Goal: Task Accomplishment & Management: Manage account settings

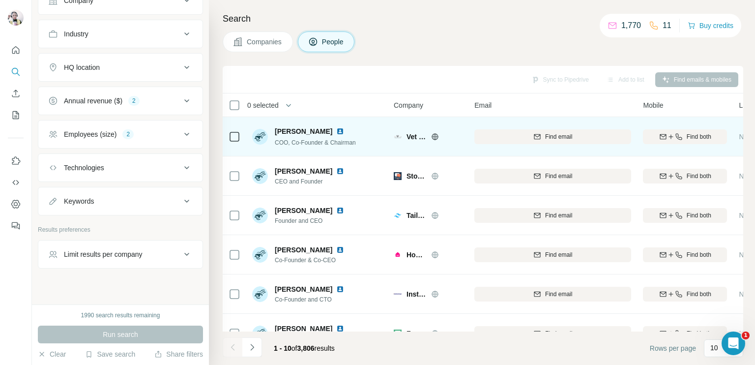
click at [433, 136] on icon at bounding box center [435, 136] width 6 height 0
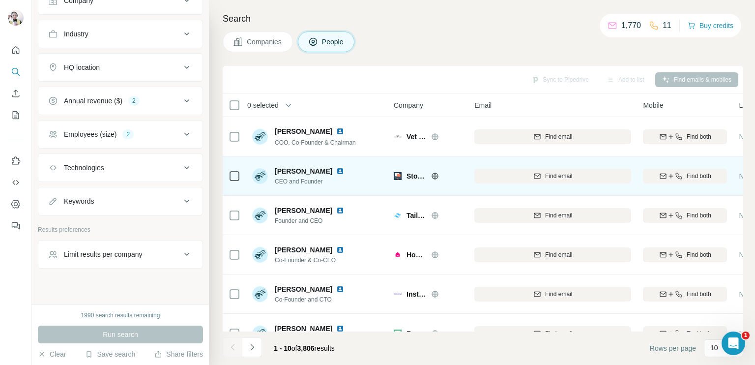
click at [437, 172] on icon at bounding box center [435, 176] width 8 height 8
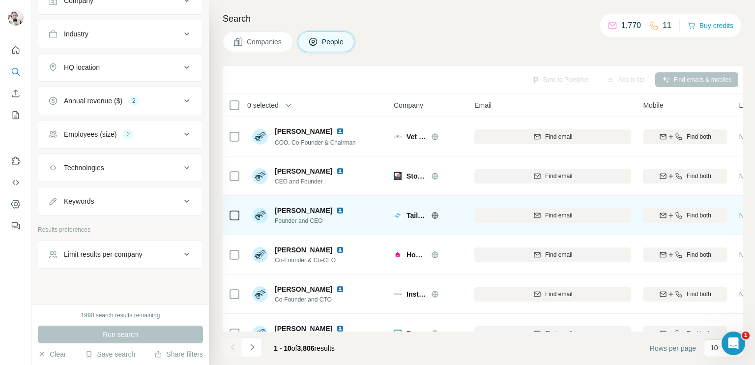
click at [434, 214] on icon at bounding box center [435, 215] width 8 height 8
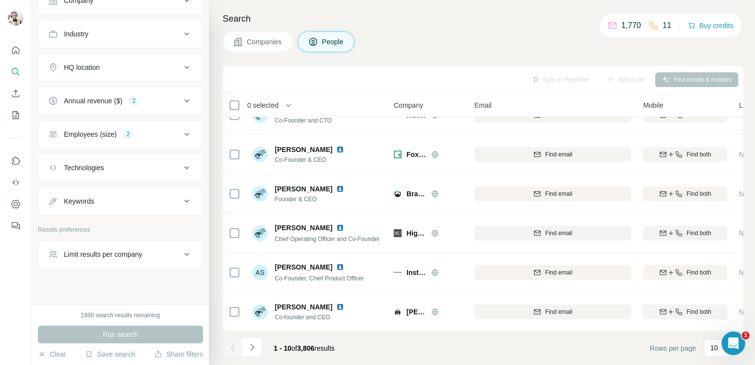
scroll to position [183, 0]
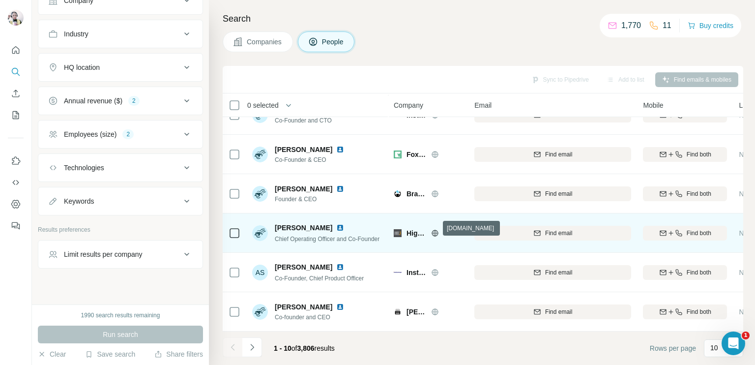
click at [433, 229] on icon at bounding box center [435, 233] width 8 height 8
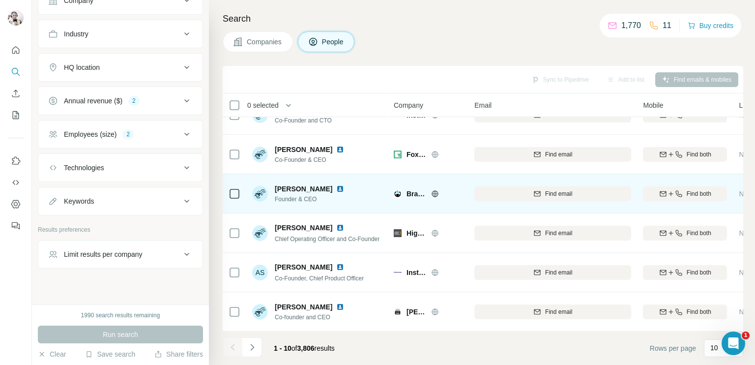
click at [437, 193] on icon at bounding box center [435, 193] width 6 height 0
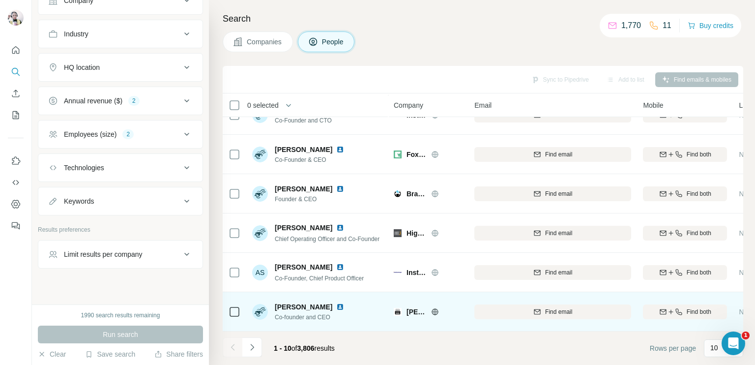
click at [436, 308] on icon at bounding box center [435, 311] width 6 height 6
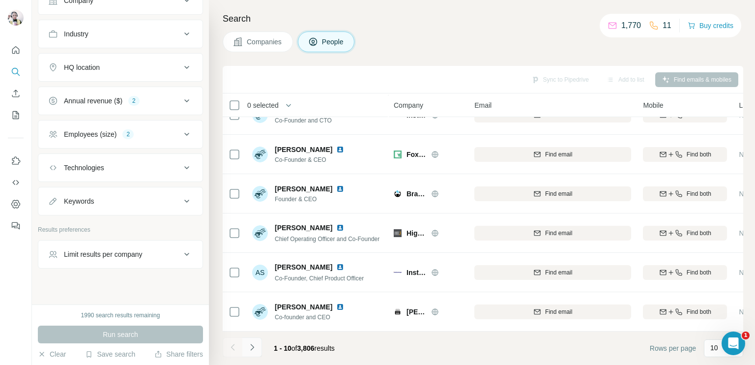
click at [250, 346] on icon "Navigate to next page" at bounding box center [252, 347] width 10 height 10
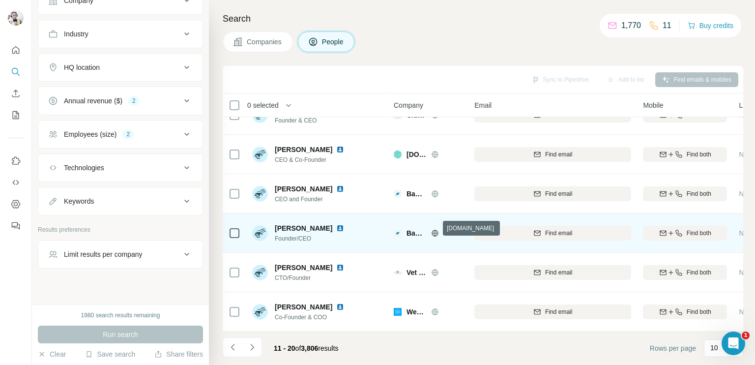
click at [435, 229] on icon at bounding box center [435, 233] width 8 height 8
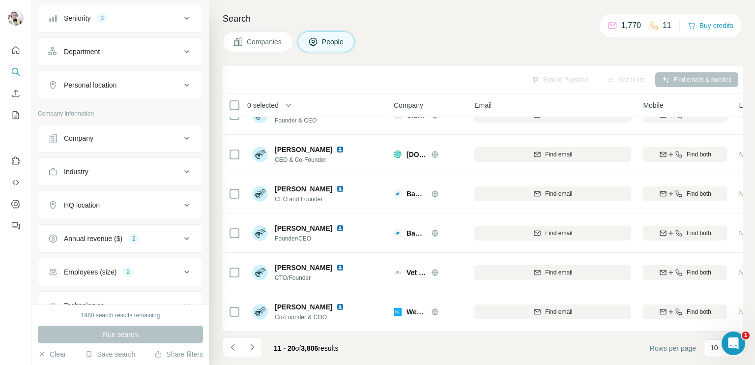
scroll to position [98, 0]
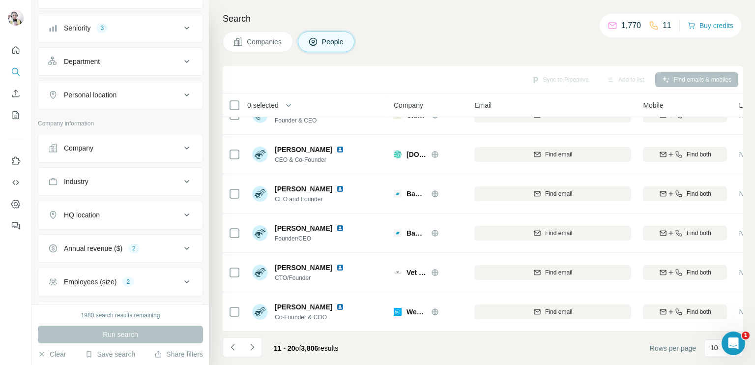
click at [121, 184] on div "Industry" at bounding box center [114, 182] width 133 height 10
click at [113, 204] on input at bounding box center [115, 206] width 121 height 11
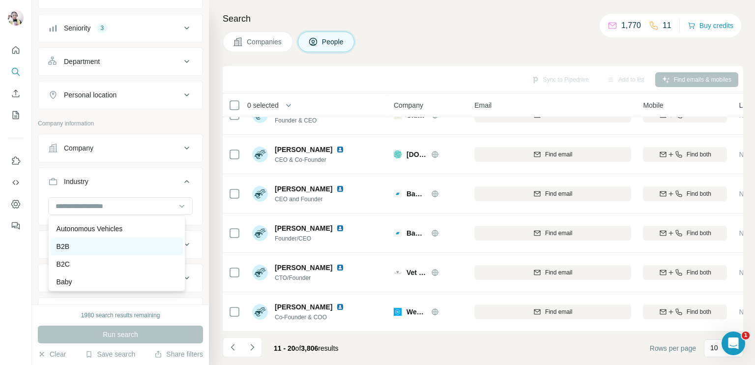
click at [70, 251] on div "B2B" at bounding box center [117, 246] width 120 height 10
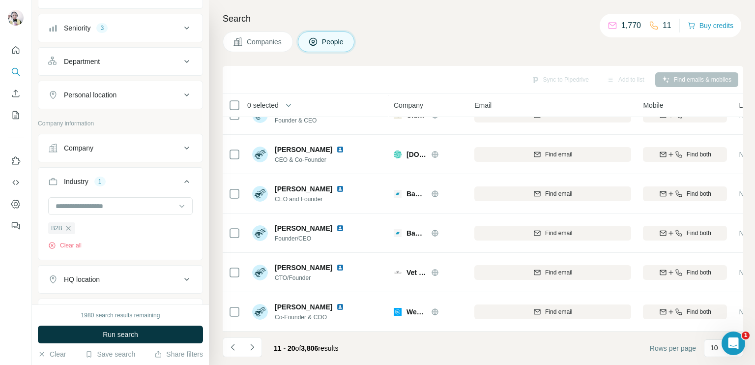
click at [114, 328] on button "Run search" at bounding box center [120, 335] width 165 height 18
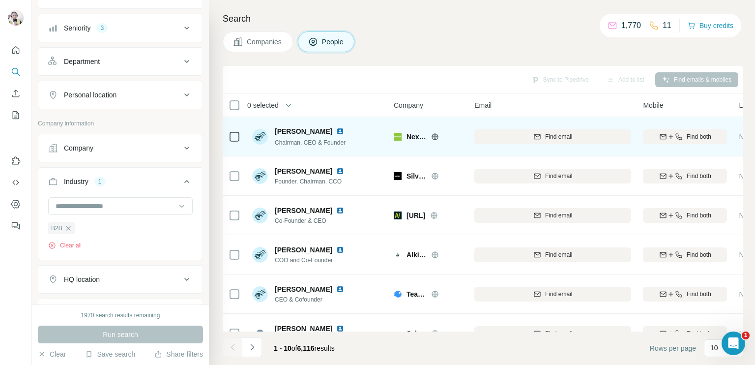
click at [435, 136] on icon at bounding box center [435, 136] width 6 height 0
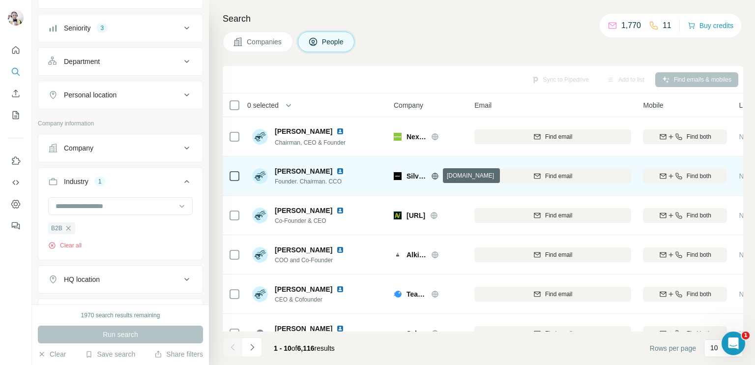
click at [434, 176] on icon at bounding box center [435, 176] width 2 height 6
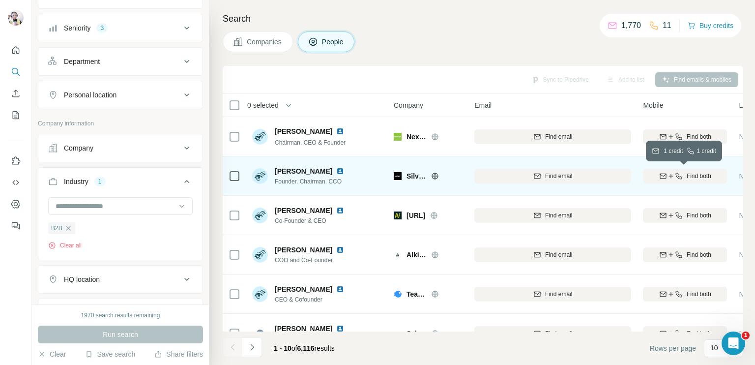
click at [681, 178] on icon "button" at bounding box center [679, 176] width 6 height 6
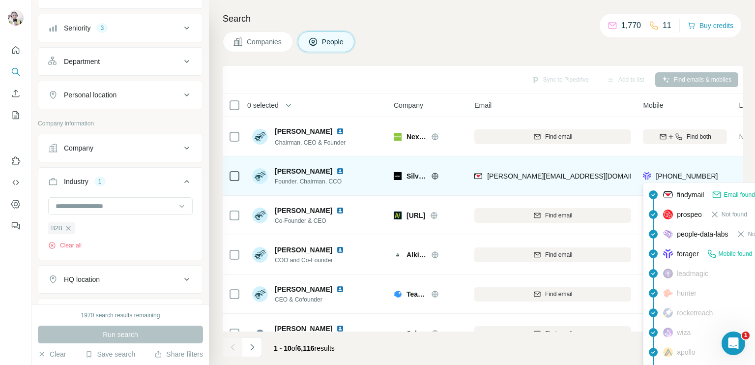
click at [676, 175] on span "[PHONE_NUMBER]" at bounding box center [687, 176] width 62 height 8
copy tr "[PHONE_NUMBER]"
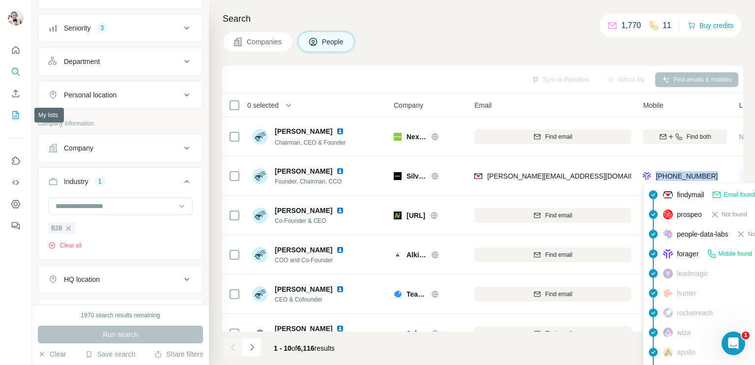
click at [14, 114] on icon "My lists" at bounding box center [16, 115] width 10 height 10
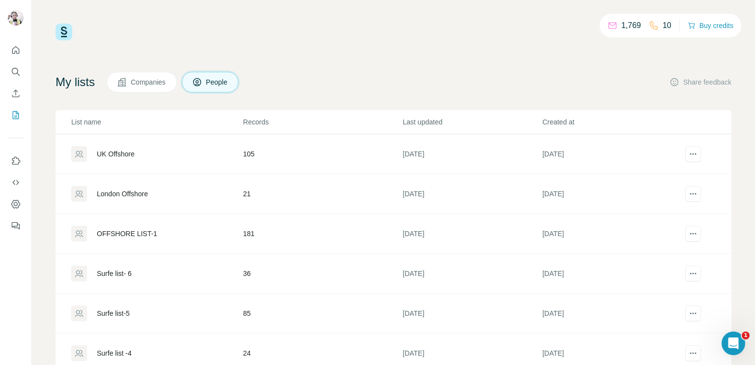
click at [154, 163] on td "UK Offshore" at bounding box center [149, 154] width 187 height 40
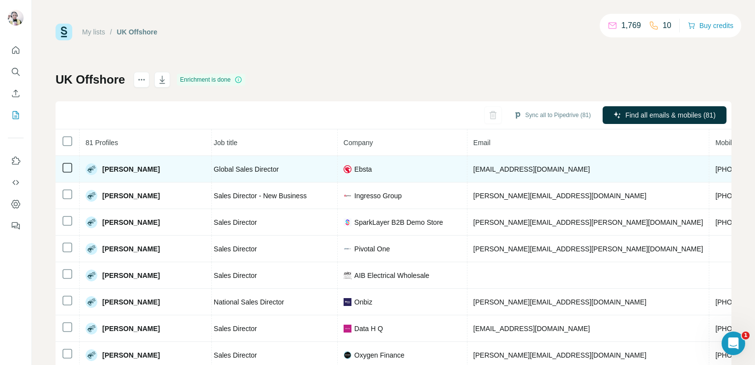
click at [716, 167] on span "[PHONE_NUMBER]" at bounding box center [747, 169] width 62 height 8
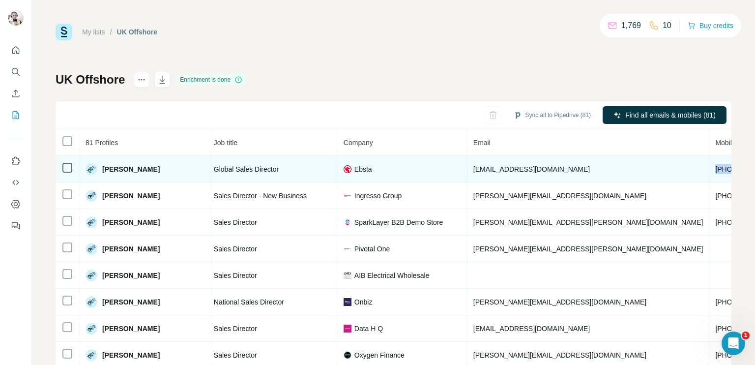
click at [716, 167] on span "[PHONE_NUMBER]" at bounding box center [747, 169] width 62 height 8
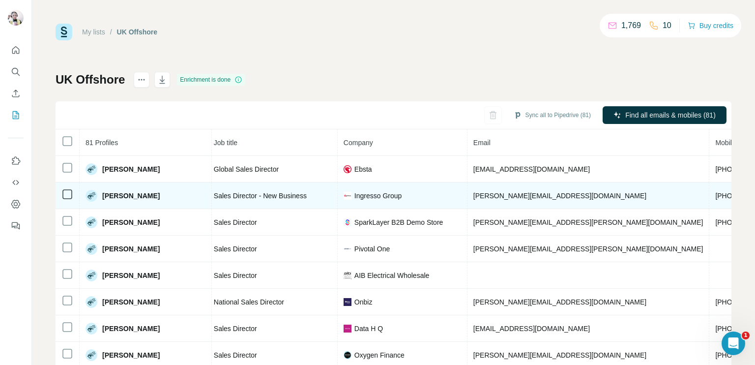
click at [716, 196] on span "[PHONE_NUMBER]" at bounding box center [747, 196] width 62 height 8
copy span "[PHONE_NUMBER]"
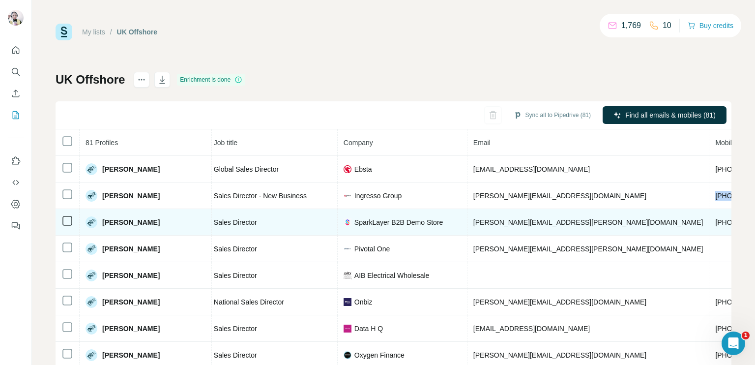
click at [716, 222] on span "[PHONE_NUMBER]" at bounding box center [747, 222] width 62 height 8
copy span "[PHONE_NUMBER]"
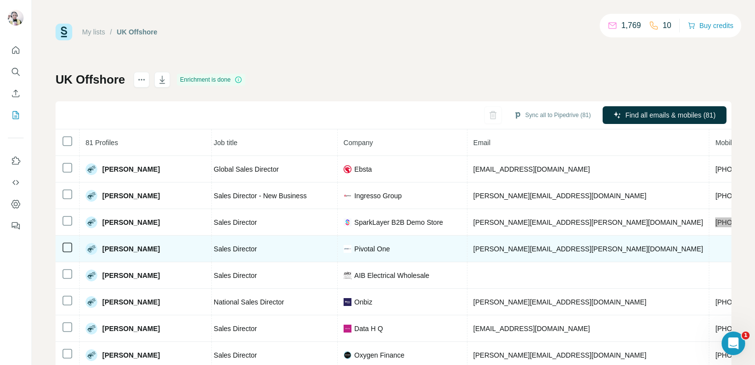
scroll to position [49, 120]
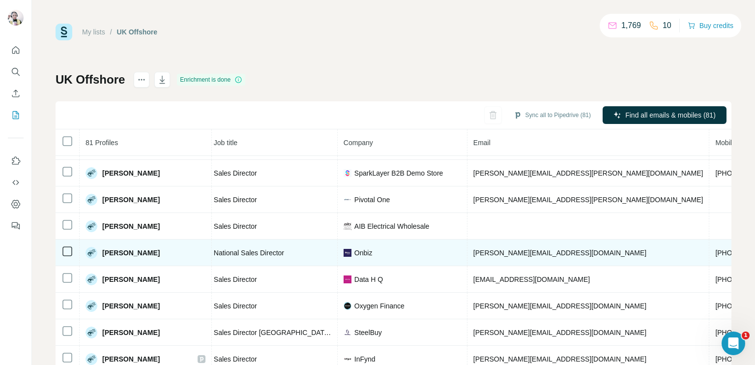
click at [716, 254] on span "[PHONE_NUMBER]" at bounding box center [747, 253] width 62 height 8
copy span "[PHONE_NUMBER]"
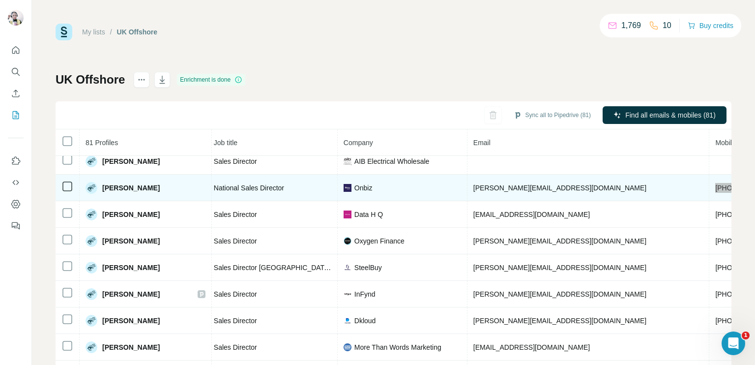
scroll to position [98, 120]
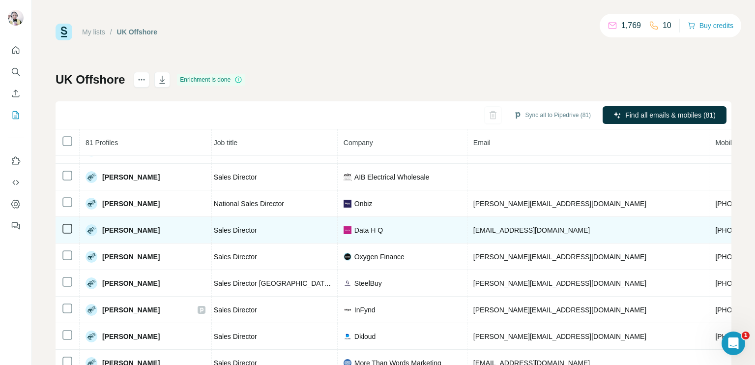
click at [710, 223] on td "[PHONE_NUMBER]" at bounding box center [747, 230] width 74 height 27
copy span "[PHONE_NUMBER]"
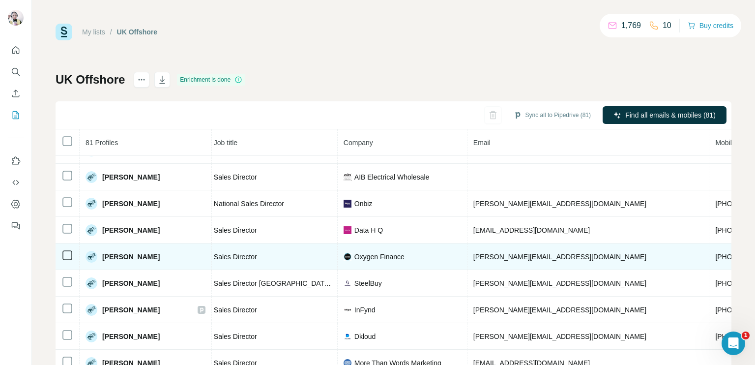
click at [716, 253] on span "[PHONE_NUMBER]" at bounding box center [747, 257] width 62 height 8
copy span "[PHONE_NUMBER]"
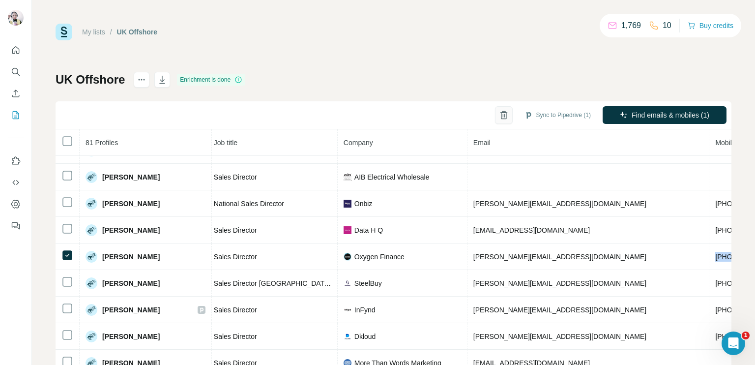
click at [502, 112] on icon "button" at bounding box center [504, 112] width 4 height 2
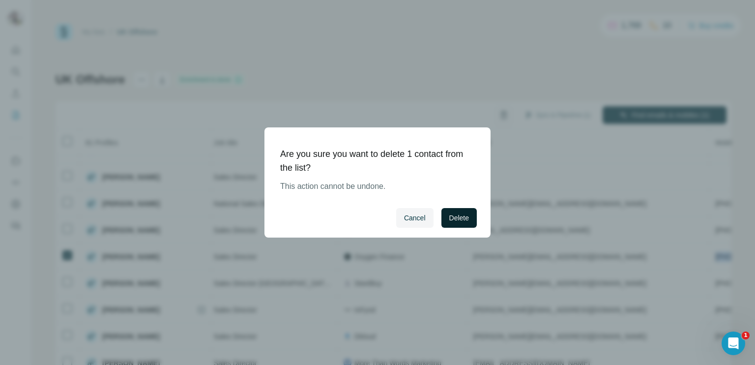
click at [462, 221] on span "Delete" at bounding box center [459, 218] width 20 height 10
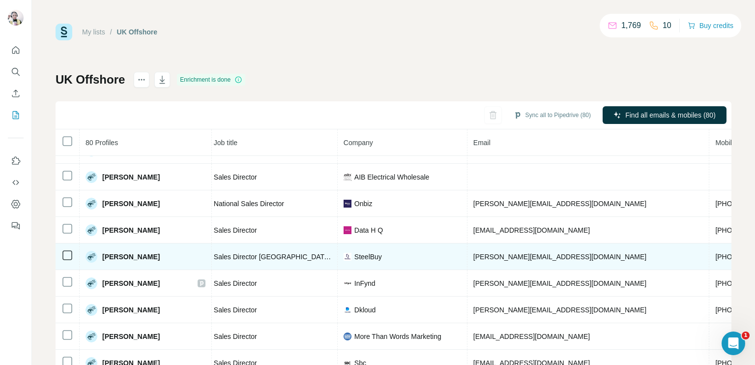
click at [716, 256] on span "[PHONE_NUMBER]" at bounding box center [747, 257] width 62 height 8
copy span "[PHONE_NUMBER]"
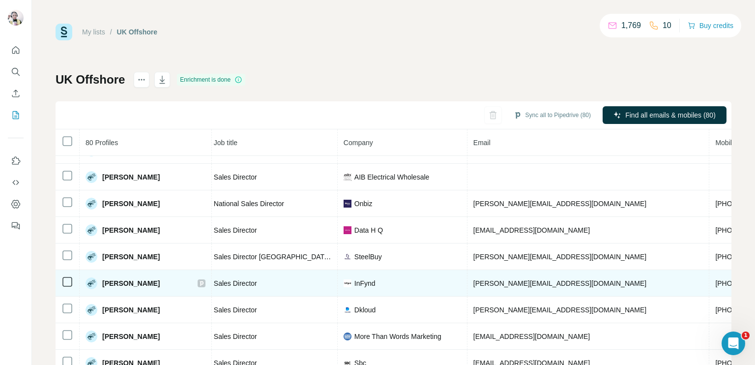
click at [716, 279] on span "[PHONE_NUMBER]" at bounding box center [747, 283] width 62 height 8
copy span "[PHONE_NUMBER]"
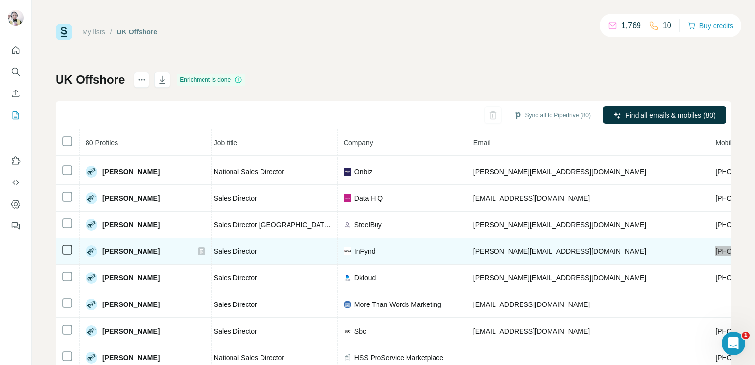
scroll to position [148, 120]
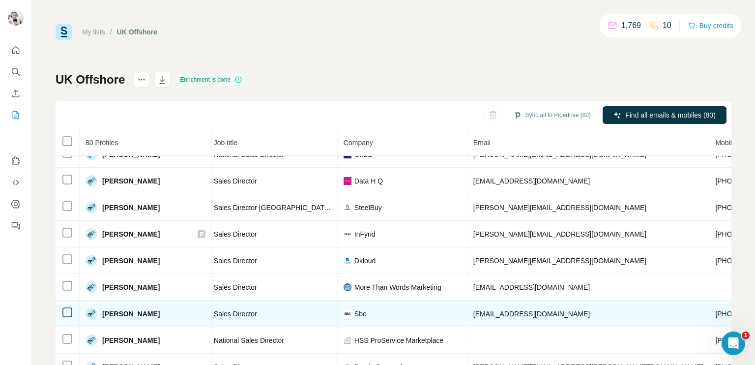
click at [716, 310] on span "[PHONE_NUMBER]" at bounding box center [747, 314] width 62 height 8
copy span "[PHONE_NUMBER]"
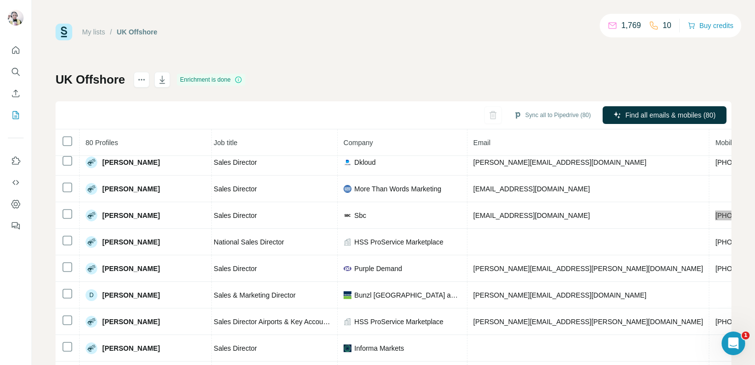
scroll to position [295, 120]
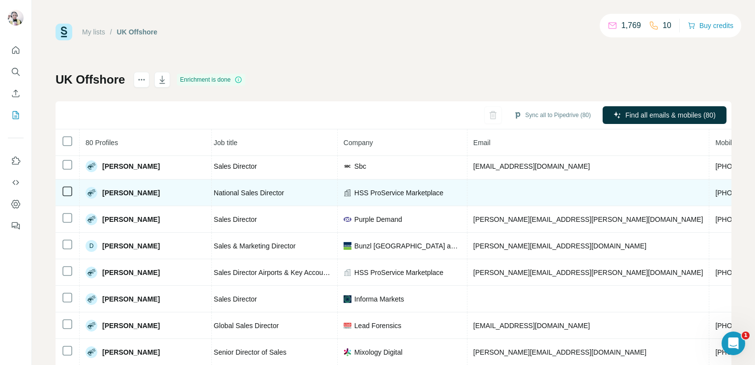
click at [716, 189] on span "[PHONE_NUMBER]" at bounding box center [747, 193] width 62 height 8
copy span "[PHONE_NUMBER]"
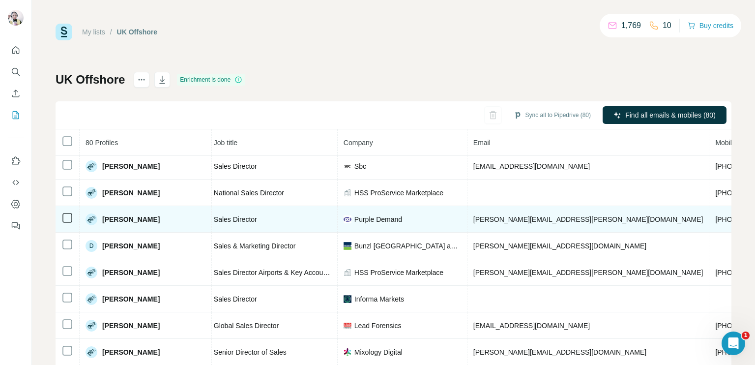
click at [710, 210] on td "[PHONE_NUMBER]" at bounding box center [747, 219] width 74 height 27
click at [716, 215] on span "[PHONE_NUMBER]" at bounding box center [747, 219] width 62 height 8
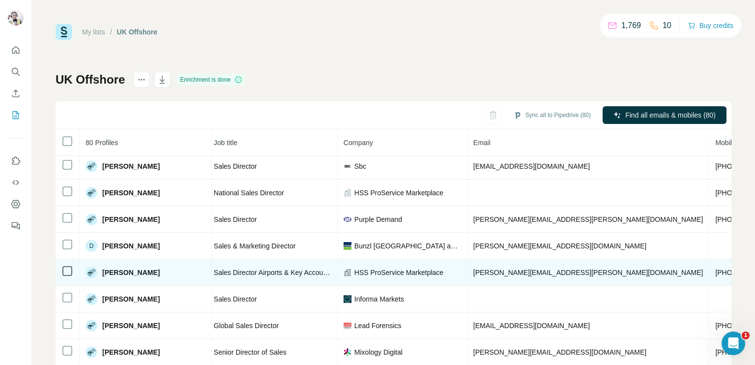
click at [716, 269] on span "[PHONE_NUMBER]" at bounding box center [747, 273] width 62 height 8
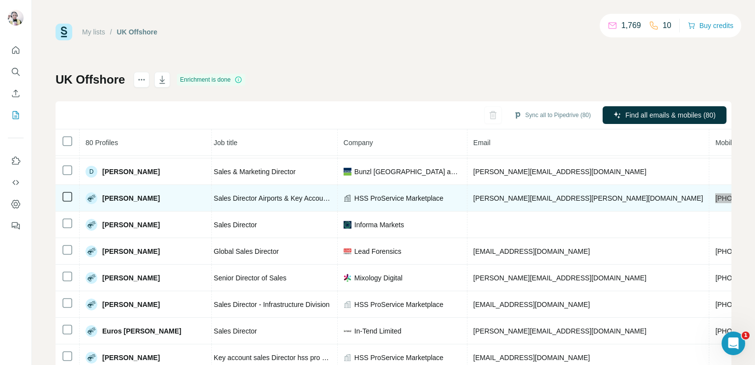
scroll to position [393, 120]
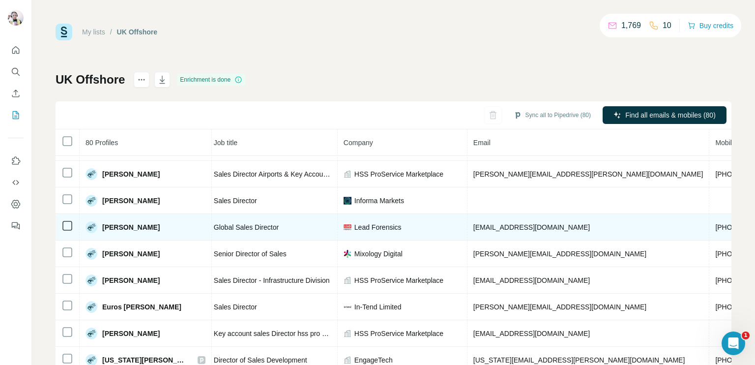
click at [716, 223] on span "[PHONE_NUMBER]" at bounding box center [747, 227] width 62 height 8
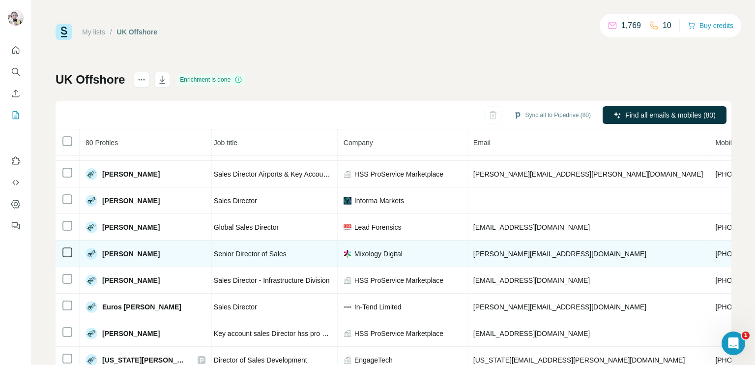
click at [716, 252] on span "[PHONE_NUMBER]" at bounding box center [747, 254] width 62 height 8
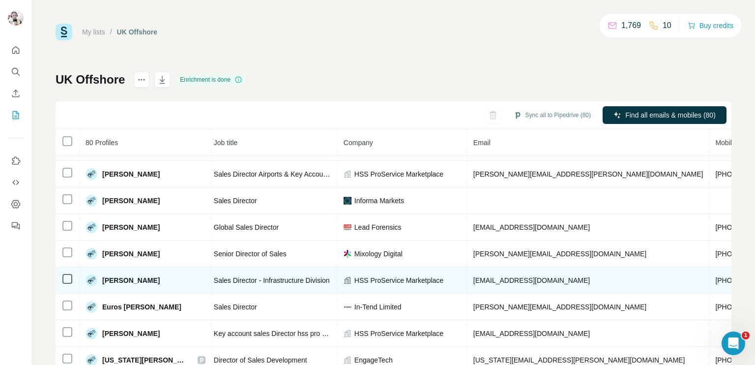
click at [716, 277] on span "[PHONE_NUMBER]" at bounding box center [747, 280] width 62 height 8
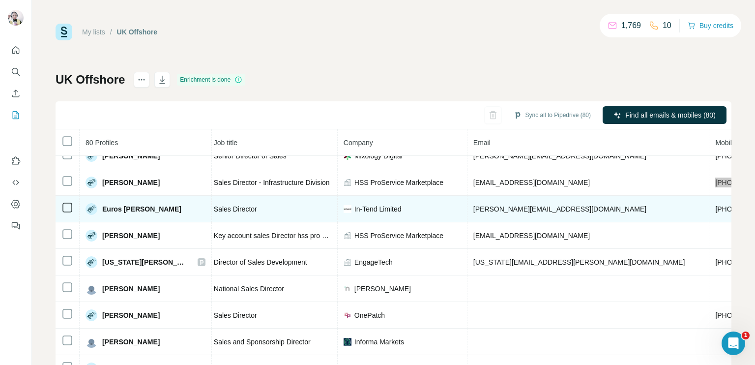
scroll to position [492, 120]
click at [716, 205] on span "[PHONE_NUMBER]" at bounding box center [747, 209] width 62 height 8
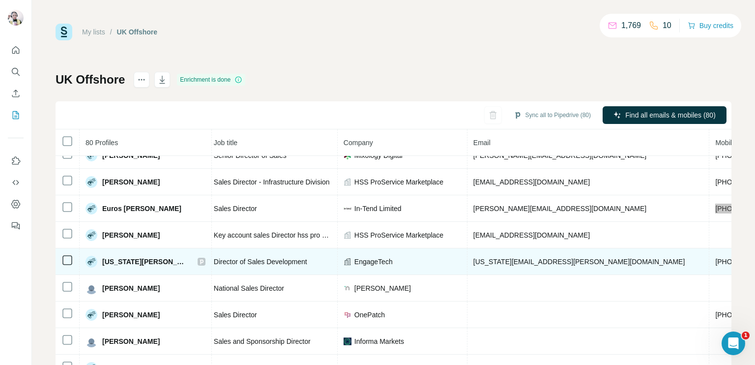
scroll to position [541, 120]
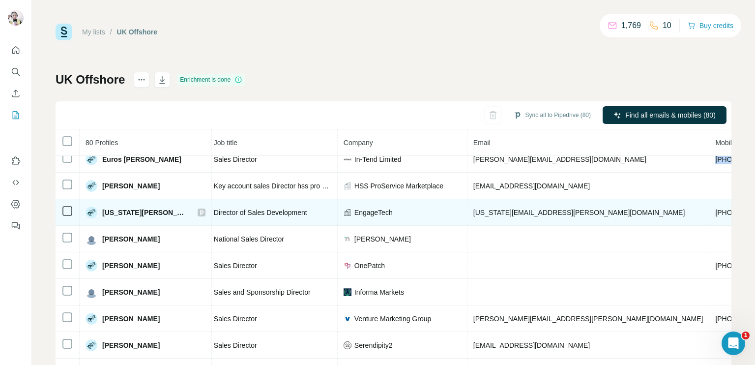
click at [716, 209] on span "[PHONE_NUMBER]" at bounding box center [747, 213] width 62 height 8
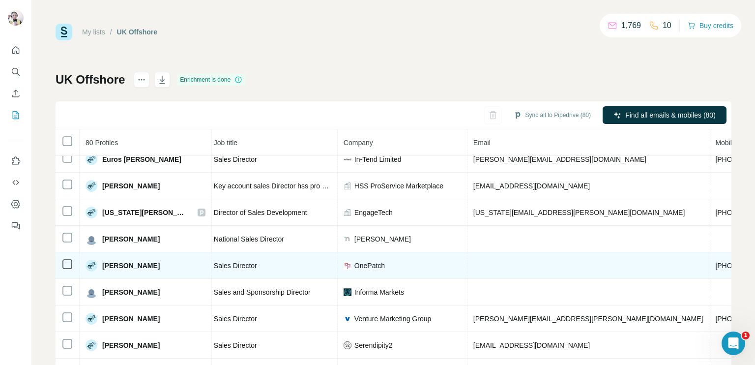
click at [716, 262] on span "[PHONE_NUMBER]" at bounding box center [747, 266] width 62 height 8
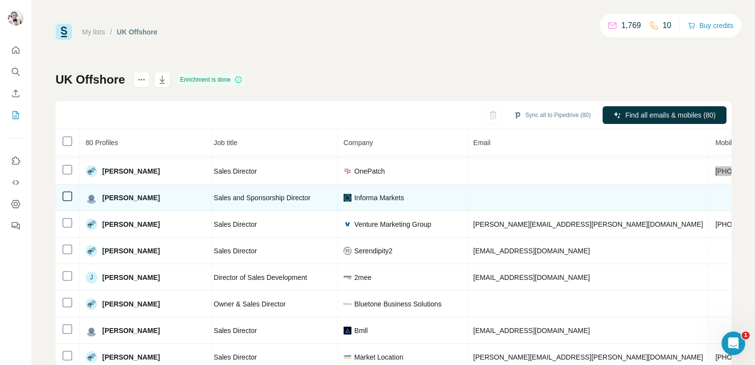
scroll to position [612, 120]
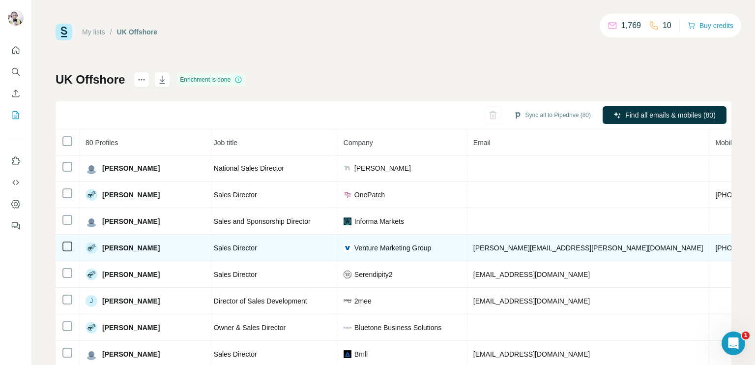
click at [716, 244] on span "[PHONE_NUMBER]" at bounding box center [747, 248] width 62 height 8
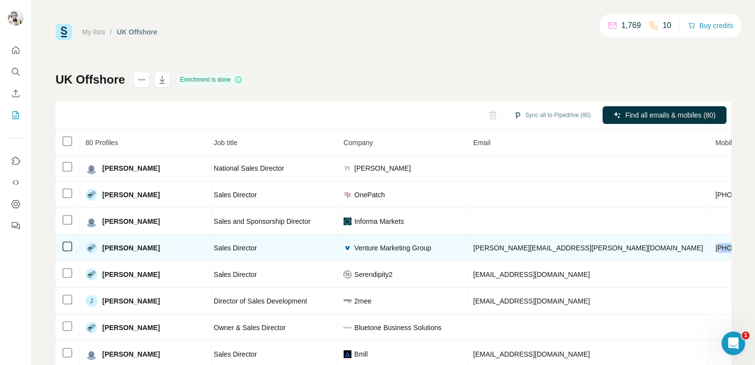
click at [716, 244] on span "[PHONE_NUMBER]" at bounding box center [747, 248] width 62 height 8
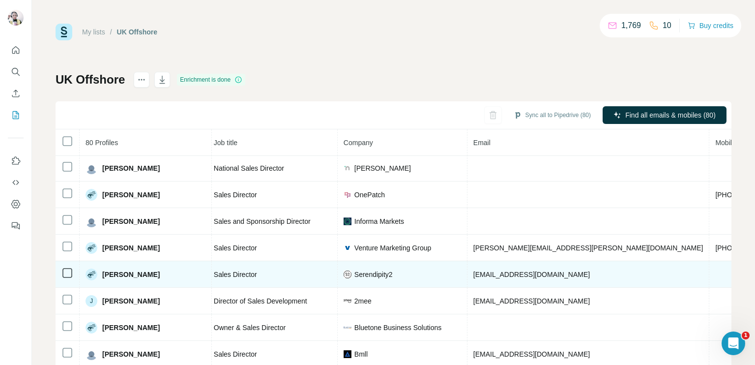
click at [710, 261] on td at bounding box center [747, 274] width 74 height 27
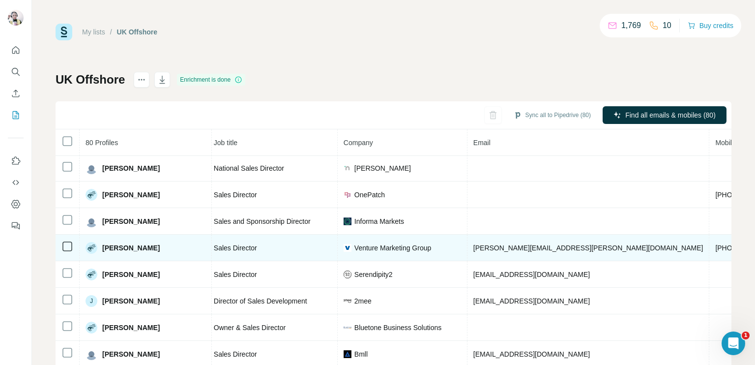
click at [716, 244] on span "[PHONE_NUMBER]" at bounding box center [747, 248] width 62 height 8
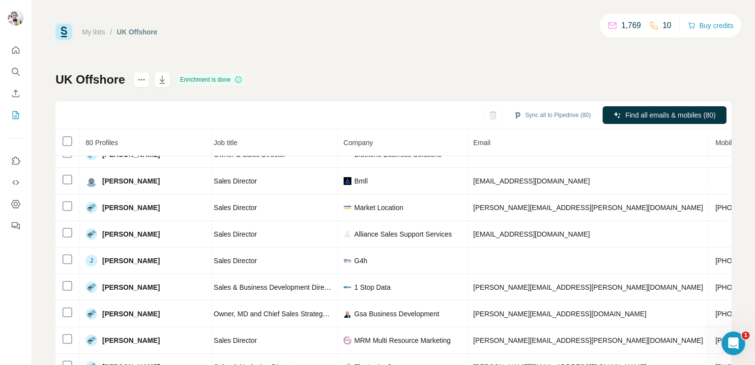
scroll to position [808, 120]
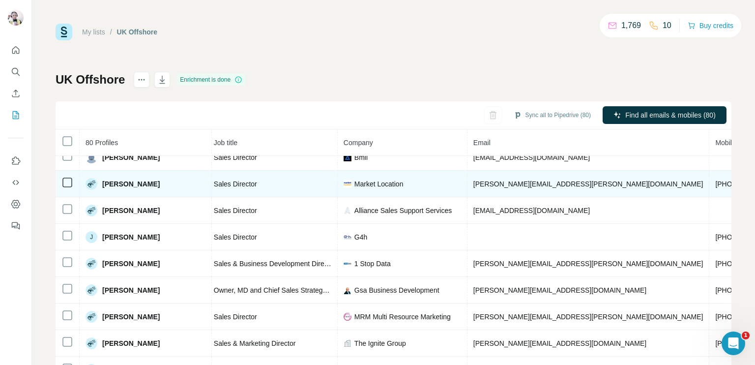
click at [716, 180] on span "[PHONE_NUMBER]" at bounding box center [747, 184] width 62 height 8
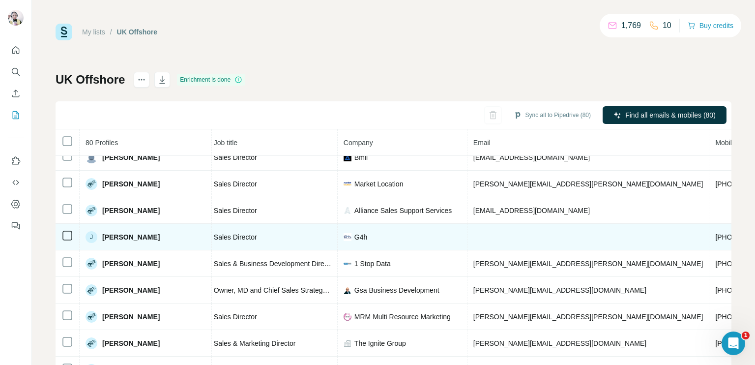
click at [716, 233] on span "[PHONE_NUMBER]" at bounding box center [747, 237] width 62 height 8
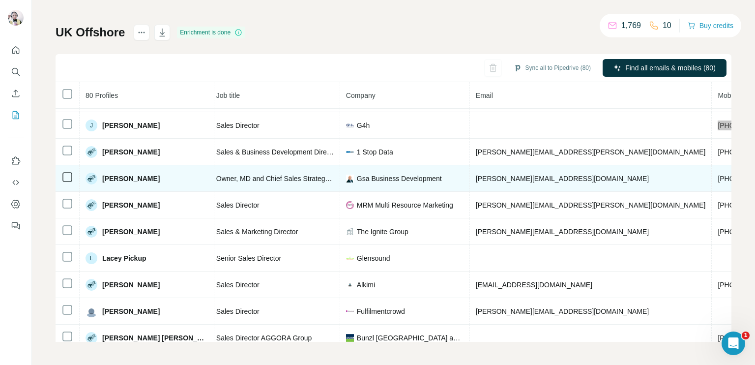
scroll to position [875, 120]
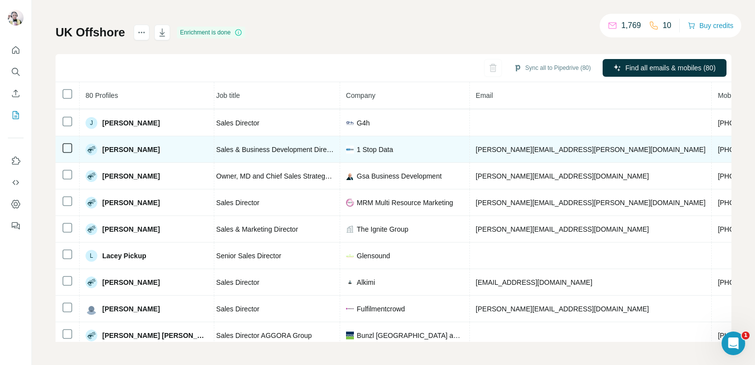
click at [718, 146] on span "[PHONE_NUMBER]" at bounding box center [749, 150] width 62 height 8
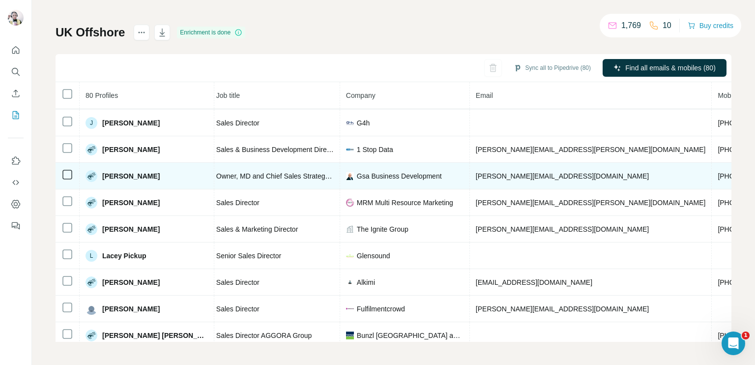
click at [718, 172] on span "[PHONE_NUMBER]" at bounding box center [749, 176] width 62 height 8
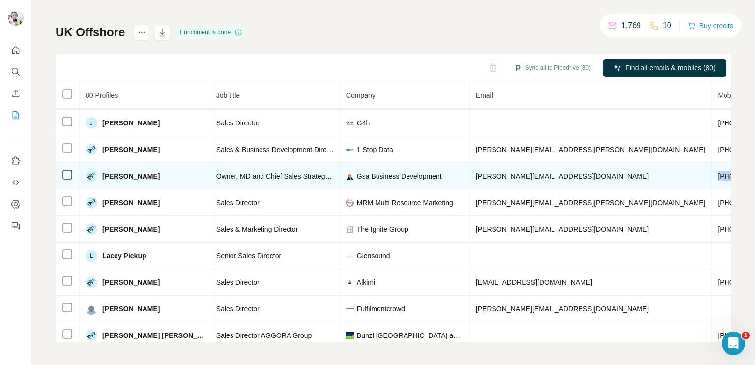
click at [718, 172] on span "[PHONE_NUMBER]" at bounding box center [749, 176] width 62 height 8
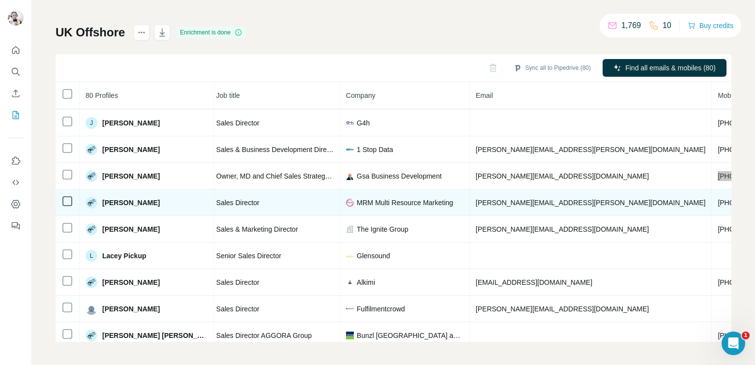
scroll to position [925, 120]
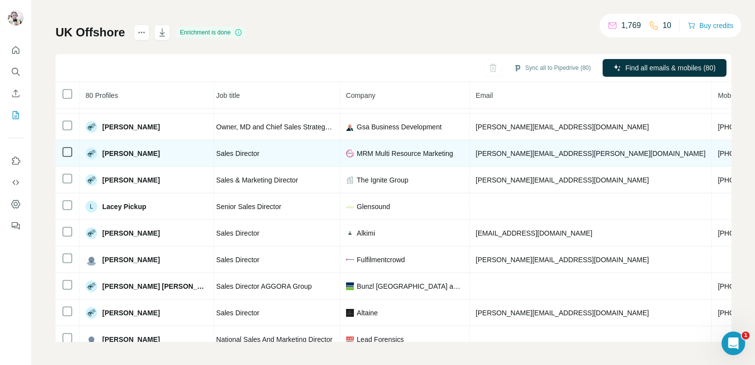
click at [718, 149] on span "[PHONE_NUMBER]" at bounding box center [749, 153] width 62 height 8
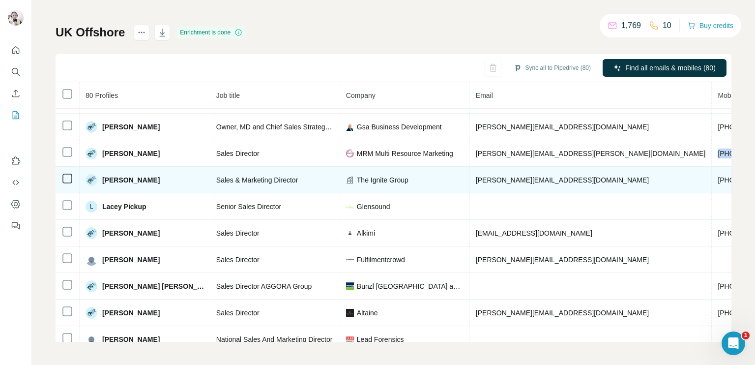
click at [718, 176] on span "[PHONE_NUMBER]" at bounding box center [749, 180] width 62 height 8
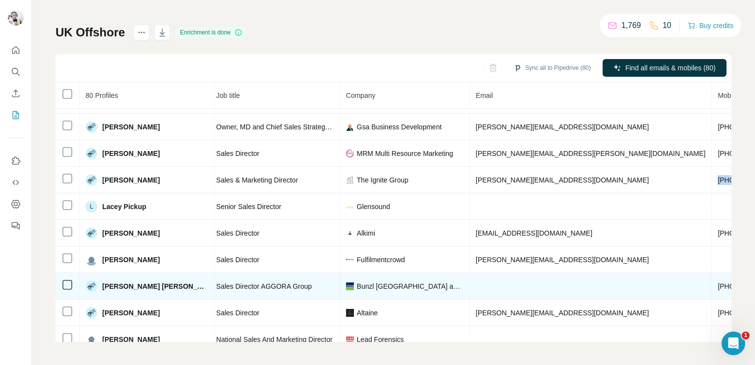
click at [718, 282] on span "[PHONE_NUMBER]" at bounding box center [749, 286] width 62 height 8
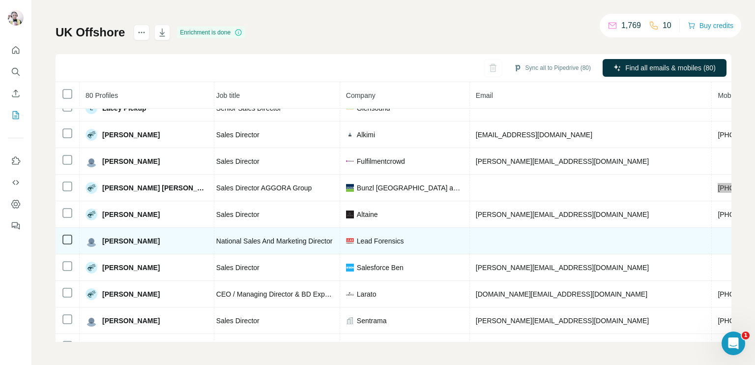
scroll to position [1072, 120]
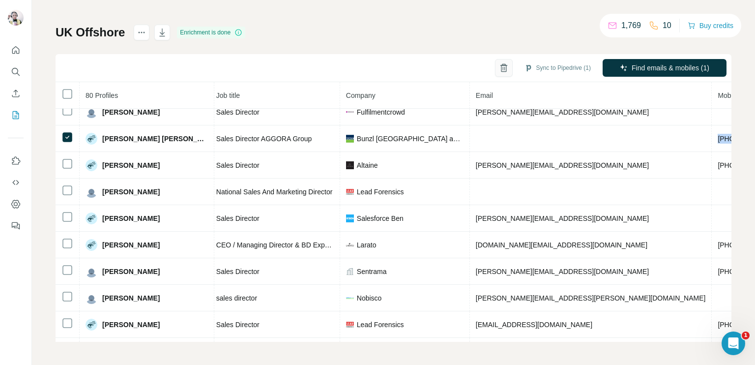
click at [495, 68] on button "button" at bounding box center [504, 68] width 18 height 18
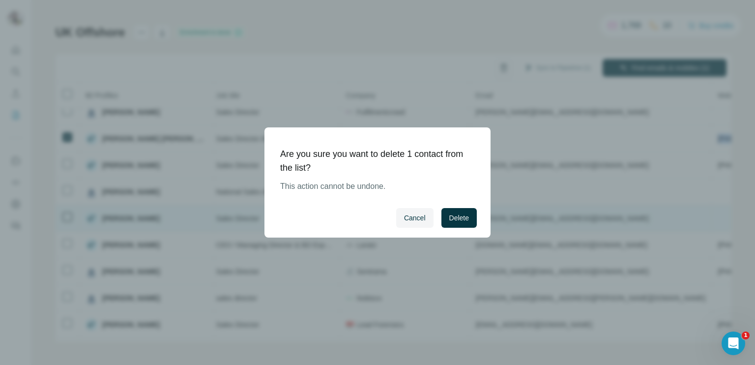
click at [458, 223] on button "Delete" at bounding box center [459, 218] width 35 height 20
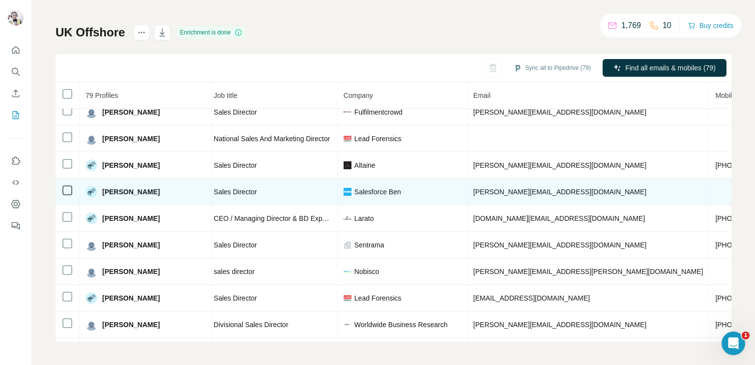
click at [716, 161] on span "[PHONE_NUMBER]" at bounding box center [747, 165] width 62 height 8
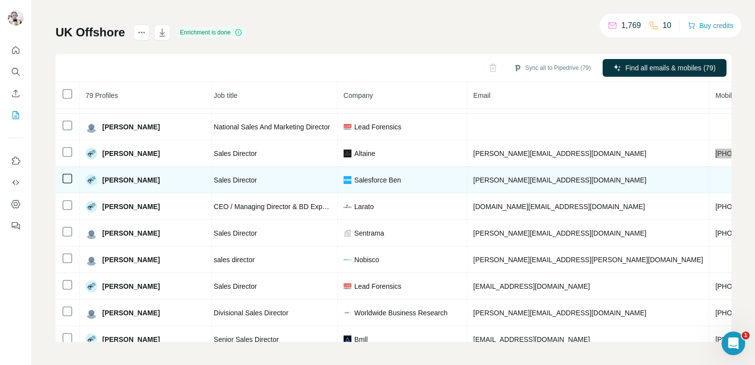
scroll to position [1090, 120]
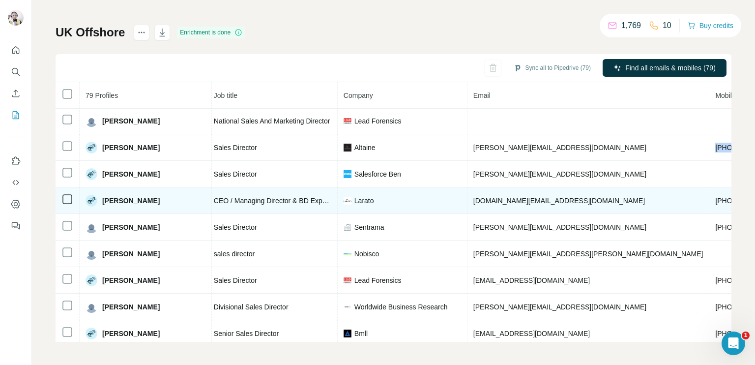
click at [716, 197] on span "[PHONE_NUMBER]" at bounding box center [747, 201] width 62 height 8
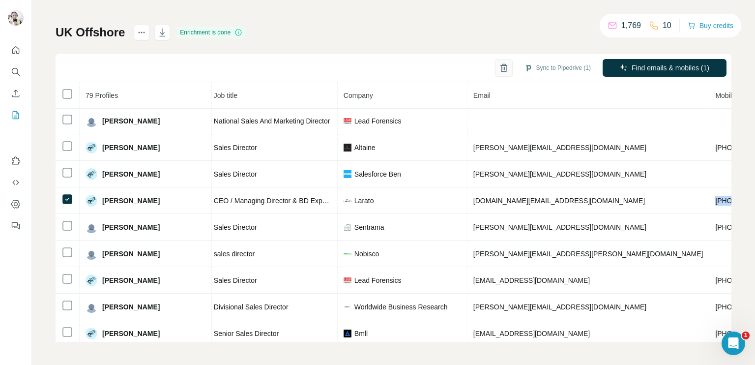
click at [499, 69] on icon "button" at bounding box center [504, 68] width 10 height 10
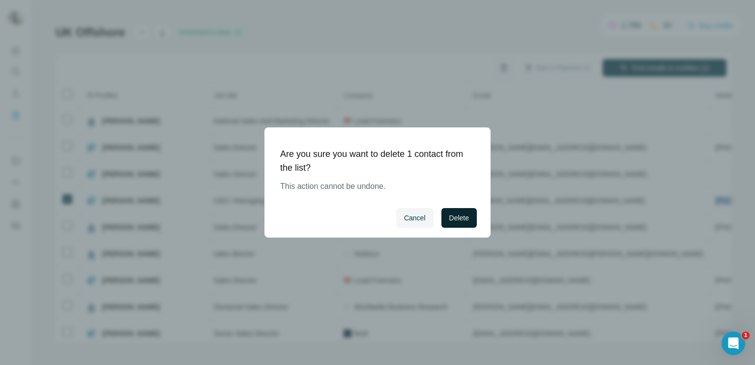
click at [449, 211] on button "Delete" at bounding box center [459, 218] width 35 height 20
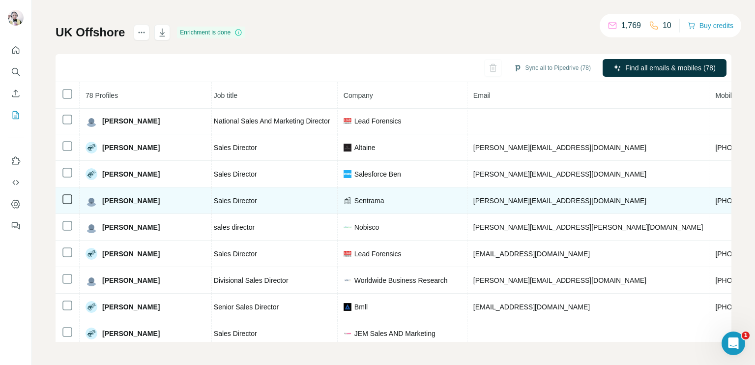
click at [716, 197] on span "[PHONE_NUMBER]" at bounding box center [747, 201] width 62 height 8
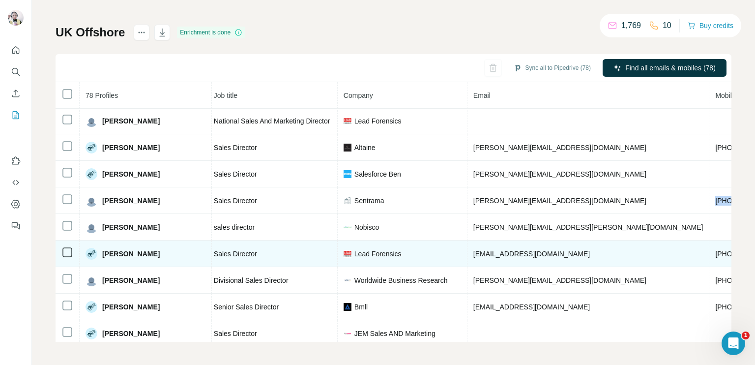
click at [716, 250] on span "[PHONE_NUMBER]" at bounding box center [747, 254] width 62 height 8
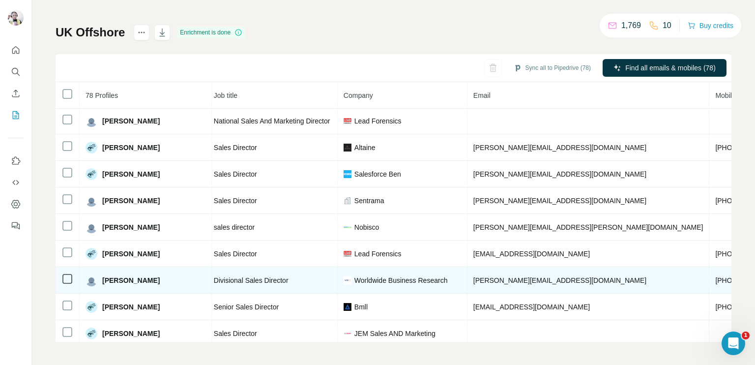
click at [716, 276] on span "[PHONE_NUMBER]" at bounding box center [747, 280] width 62 height 8
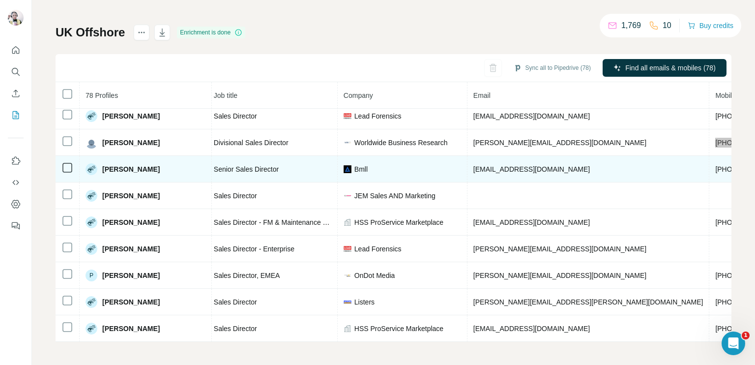
scroll to position [1237, 120]
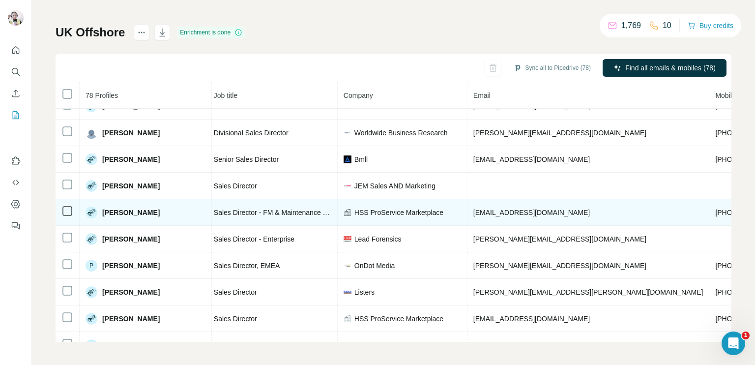
click at [716, 209] on span "[PHONE_NUMBER]" at bounding box center [747, 213] width 62 height 8
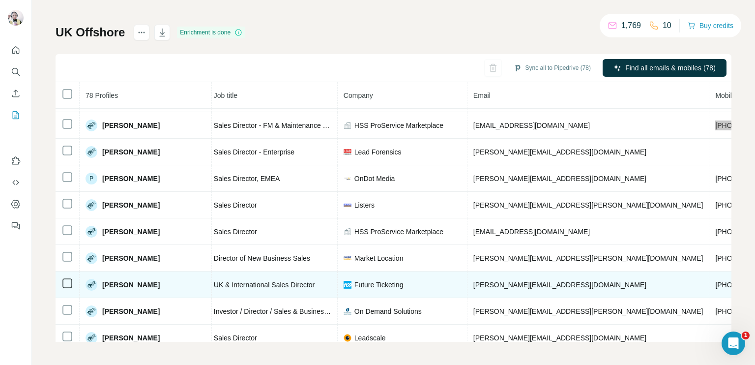
scroll to position [1336, 120]
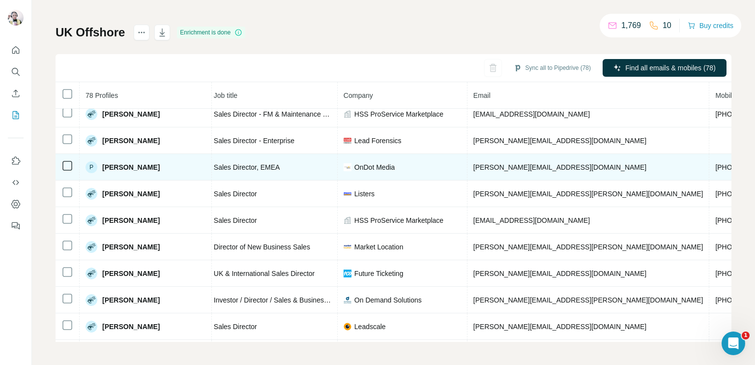
click at [716, 163] on span "[PHONE_NUMBER]" at bounding box center [747, 167] width 62 height 8
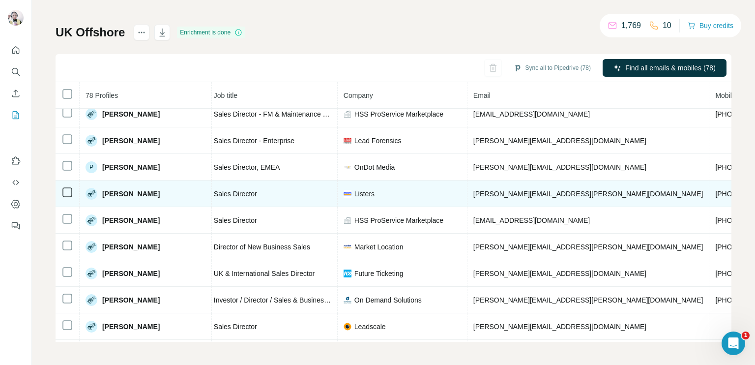
click at [716, 190] on span "[PHONE_NUMBER]" at bounding box center [747, 194] width 62 height 8
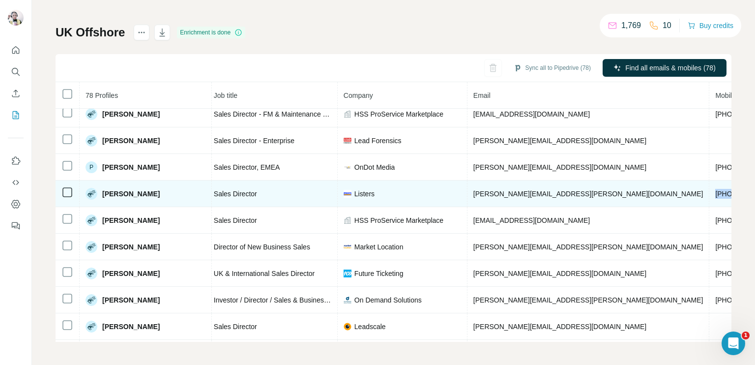
click at [716, 190] on span "[PHONE_NUMBER]" at bounding box center [747, 194] width 62 height 8
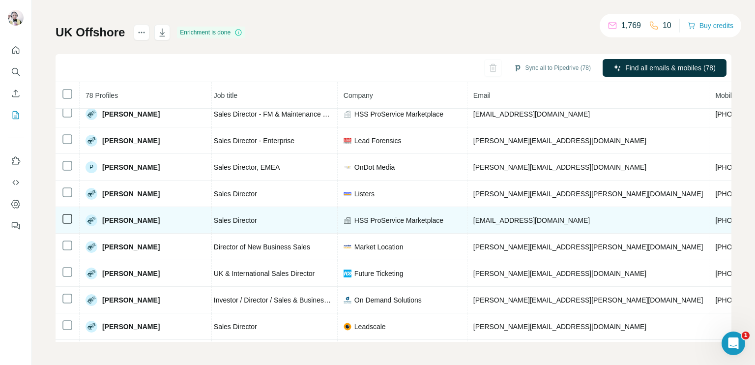
click at [716, 216] on span "[PHONE_NUMBER]" at bounding box center [747, 220] width 62 height 8
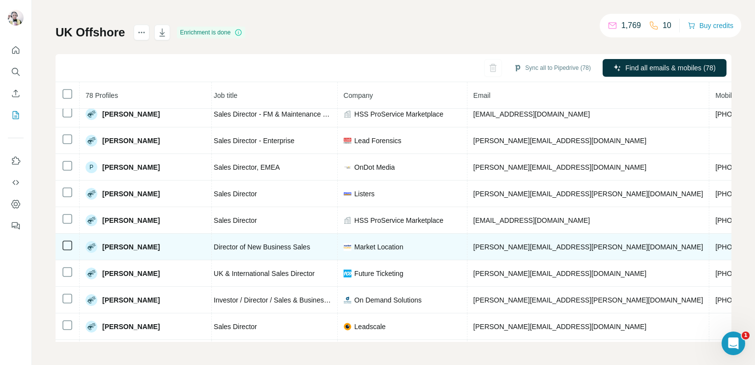
click at [716, 243] on span "[PHONE_NUMBER]" at bounding box center [747, 247] width 62 height 8
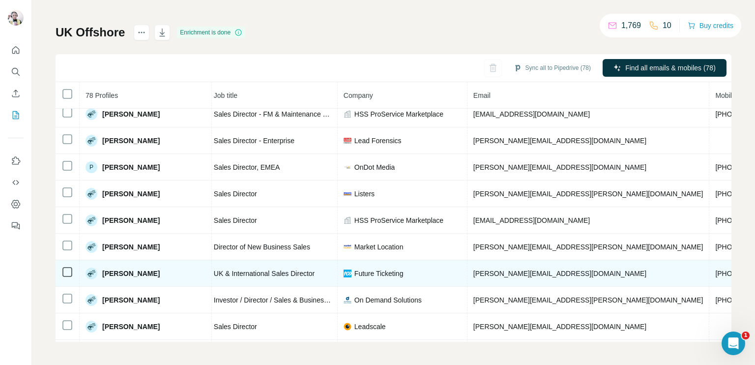
click at [716, 269] on span "[PHONE_NUMBER]" at bounding box center [747, 273] width 62 height 8
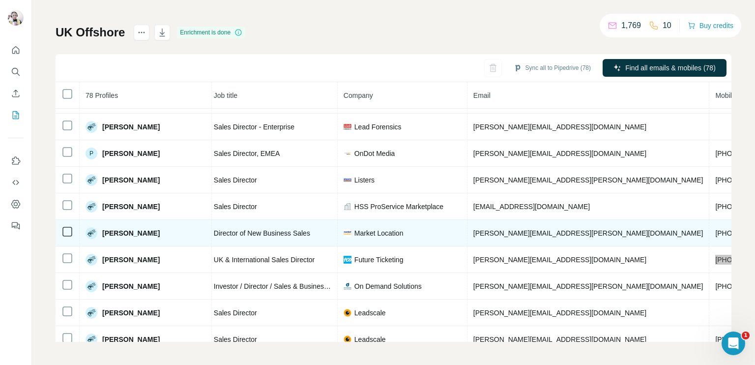
scroll to position [1353, 120]
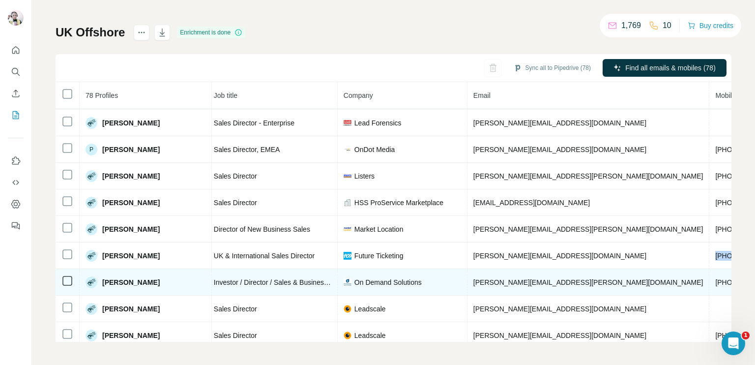
click at [716, 278] on span "[PHONE_NUMBER]" at bounding box center [747, 282] width 62 height 8
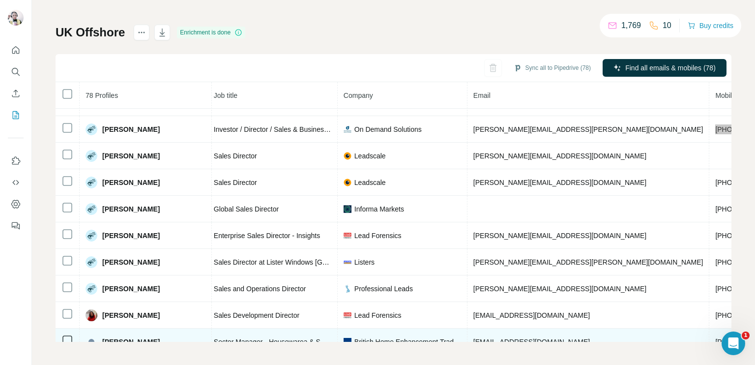
scroll to position [1501, 120]
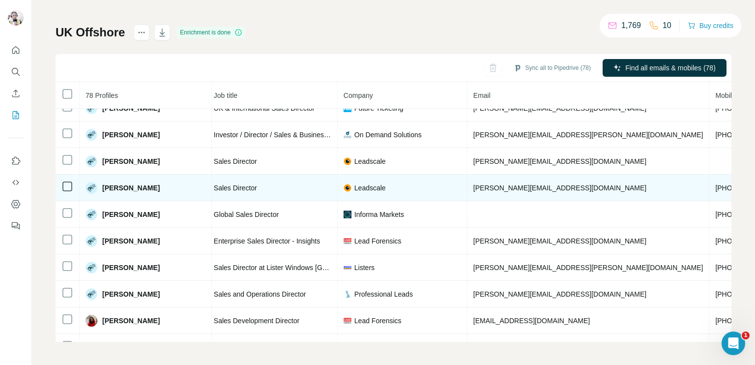
click at [716, 184] on span "[PHONE_NUMBER]" at bounding box center [747, 188] width 62 height 8
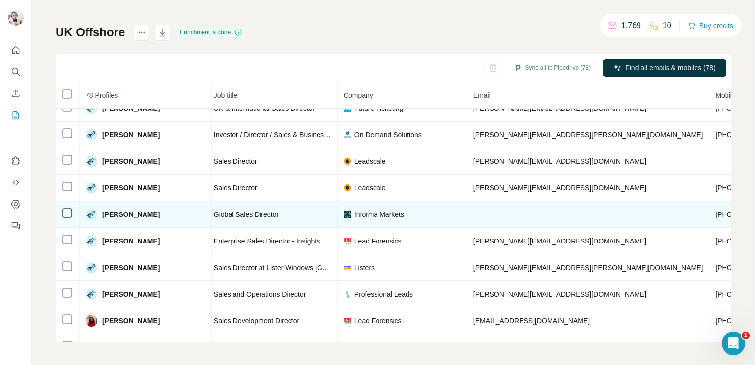
click at [716, 210] on span "[PHONE_NUMBER]" at bounding box center [747, 214] width 62 height 8
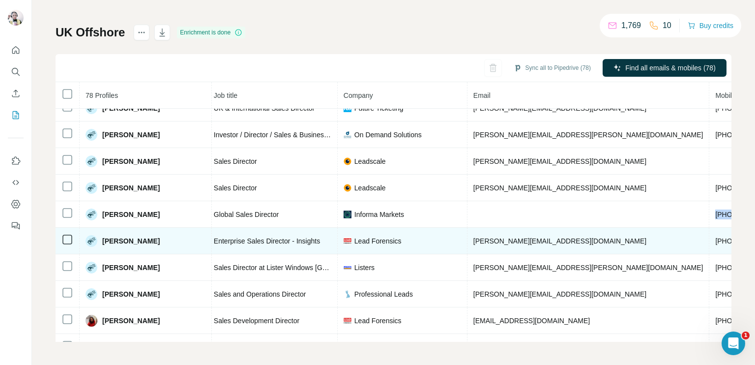
click at [716, 237] on span "[PHONE_NUMBER]" at bounding box center [747, 241] width 62 height 8
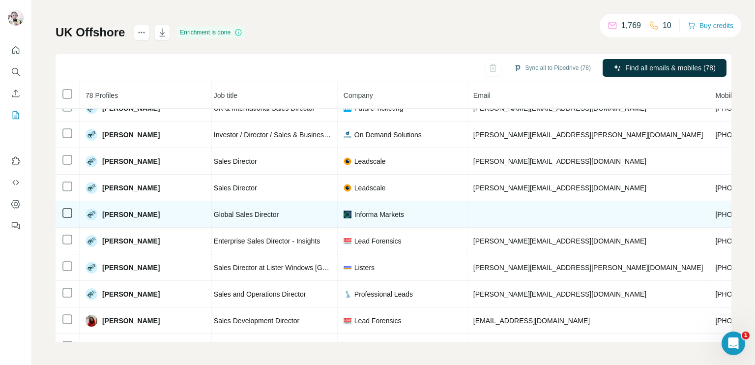
click at [114, 209] on span "[PERSON_NAME]" at bounding box center [131, 214] width 58 height 10
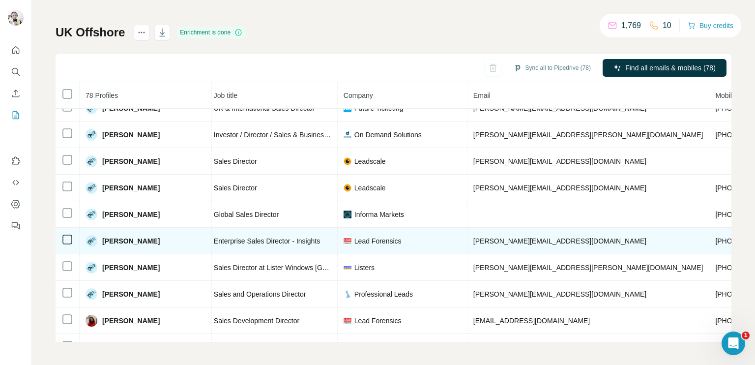
click at [716, 237] on span "[PHONE_NUMBER]" at bounding box center [747, 241] width 62 height 8
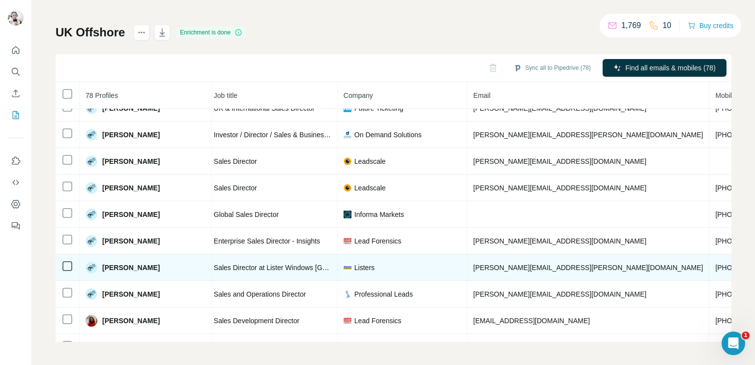
click at [716, 264] on span "[PHONE_NUMBER]" at bounding box center [747, 268] width 62 height 8
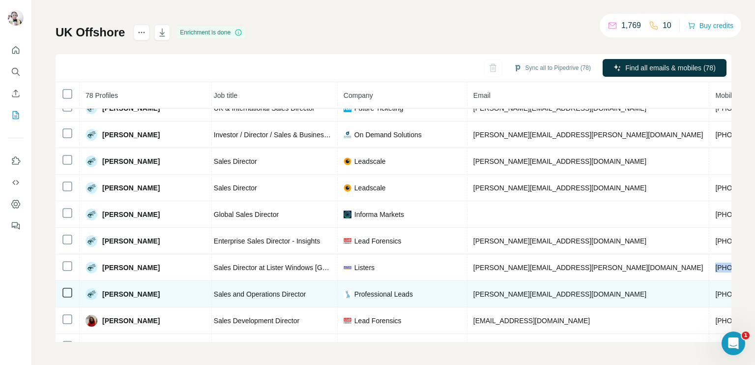
click at [716, 290] on span "[PHONE_NUMBER]" at bounding box center [747, 294] width 62 height 8
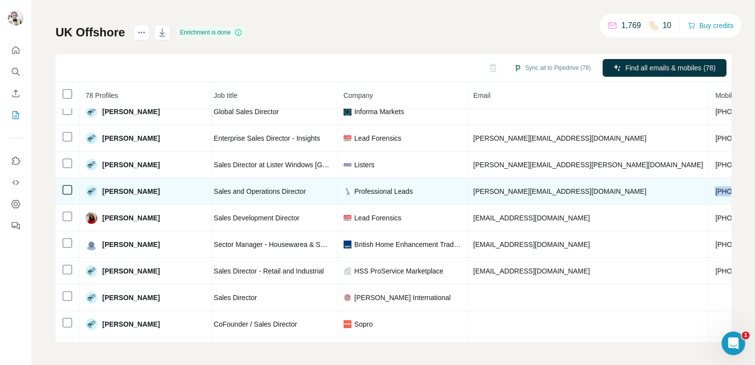
scroll to position [1617, 120]
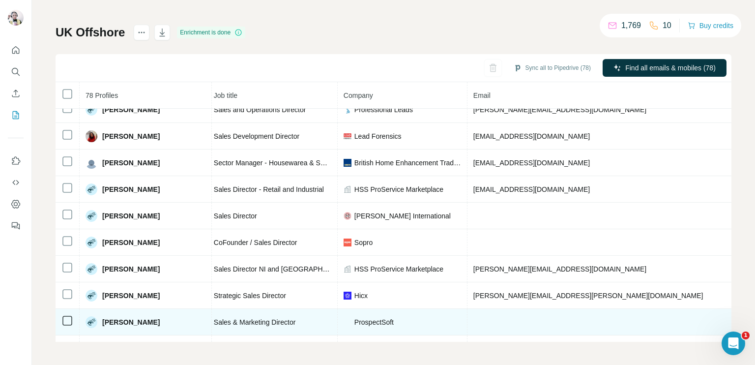
scroll to position [1715, 120]
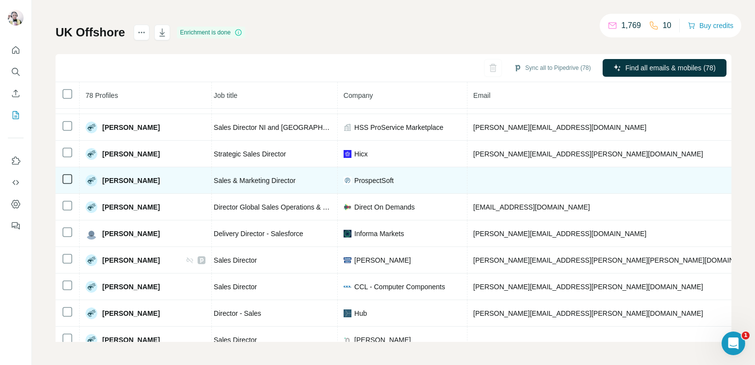
scroll to position [1827, 120]
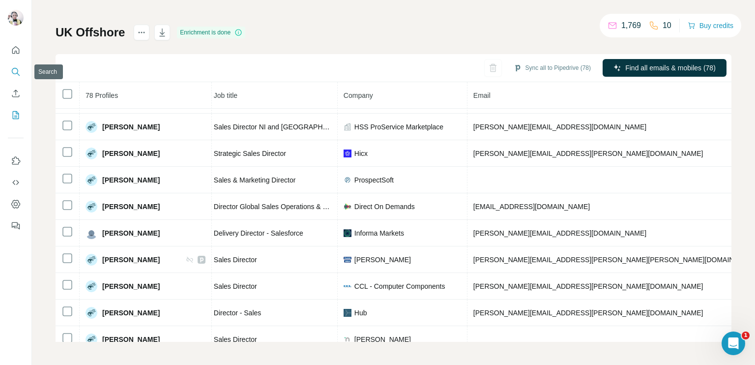
click at [15, 71] on icon "Search" at bounding box center [16, 72] width 10 height 10
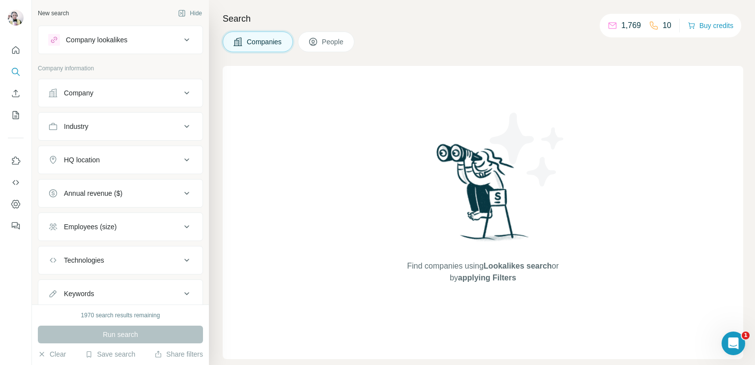
click at [94, 94] on div "Company" at bounding box center [114, 93] width 133 height 10
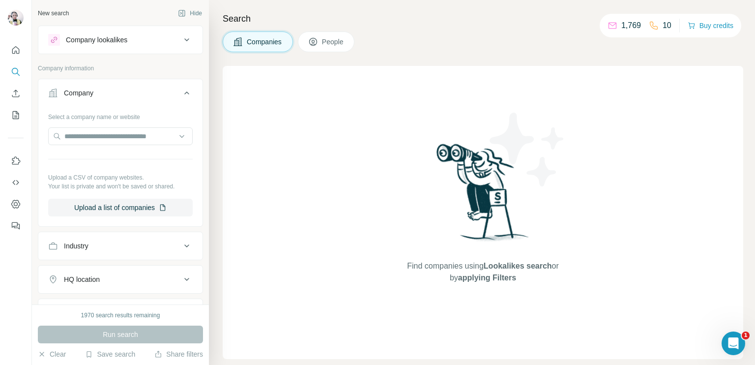
click at [181, 91] on icon at bounding box center [187, 93] width 12 height 12
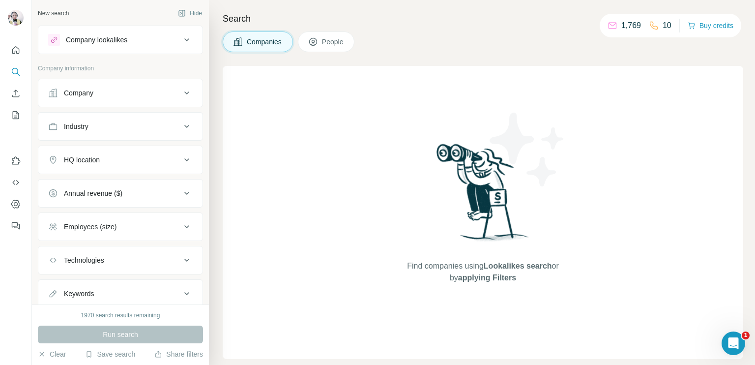
click at [92, 132] on button "Industry" at bounding box center [120, 127] width 164 height 24
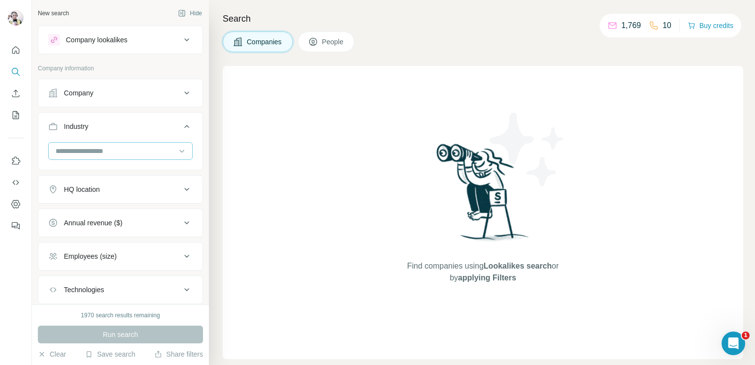
click at [98, 146] on input at bounding box center [115, 151] width 121 height 11
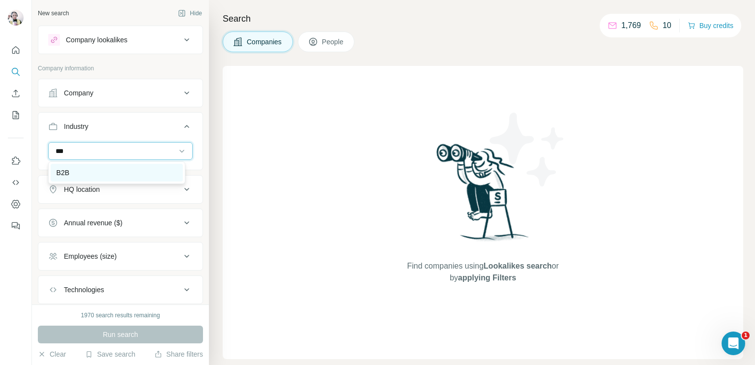
type input "***"
click at [84, 167] on div "B2B" at bounding box center [117, 173] width 132 height 18
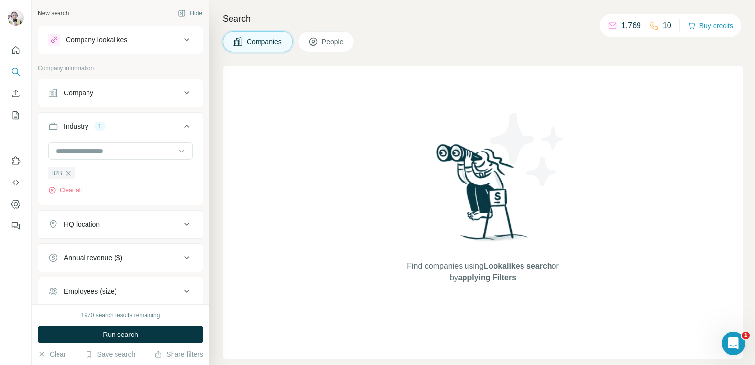
click at [104, 225] on div "HQ location" at bounding box center [114, 224] width 133 height 10
click at [89, 246] on input "text" at bounding box center [120, 249] width 145 height 18
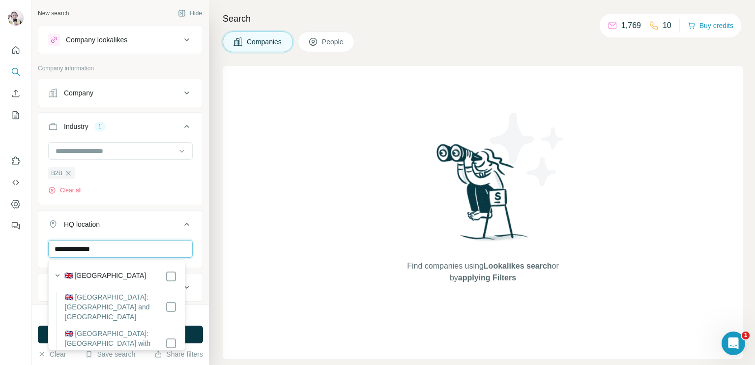
type input "**********"
click at [181, 224] on icon at bounding box center [187, 224] width 12 height 12
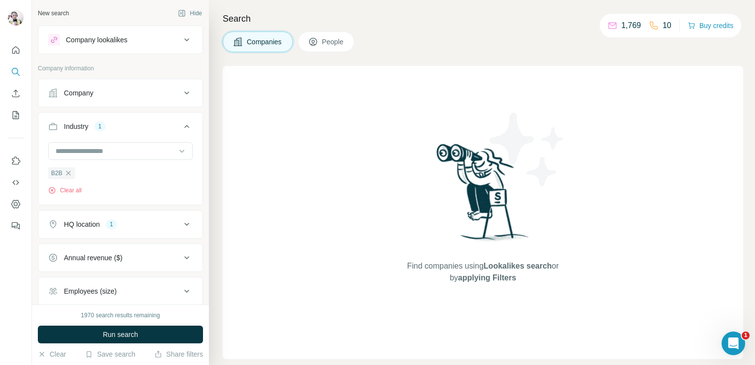
click at [138, 253] on div "Annual revenue ($)" at bounding box center [114, 258] width 133 height 10
click at [48, 277] on icon at bounding box center [54, 279] width 12 height 12
click at [181, 255] on icon at bounding box center [187, 258] width 12 height 12
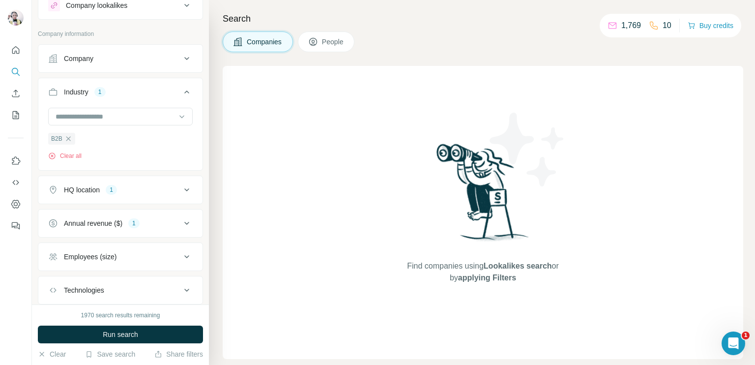
scroll to position [49, 0]
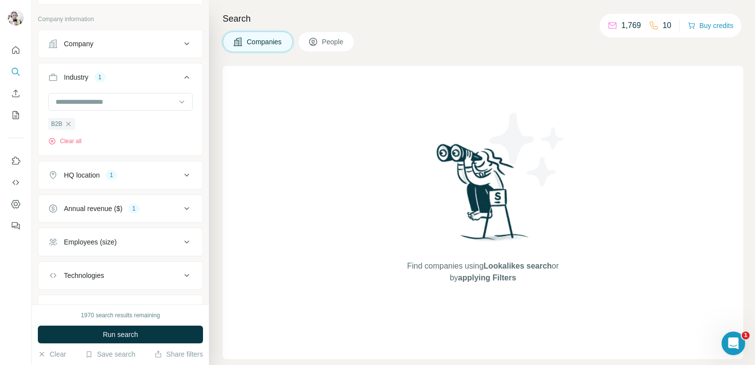
click at [112, 246] on button "Employees (size)" at bounding box center [120, 242] width 164 height 24
click at [56, 281] on icon at bounding box center [54, 282] width 12 height 12
click at [55, 299] on icon at bounding box center [54, 300] width 12 height 12
click at [181, 237] on icon at bounding box center [187, 242] width 12 height 12
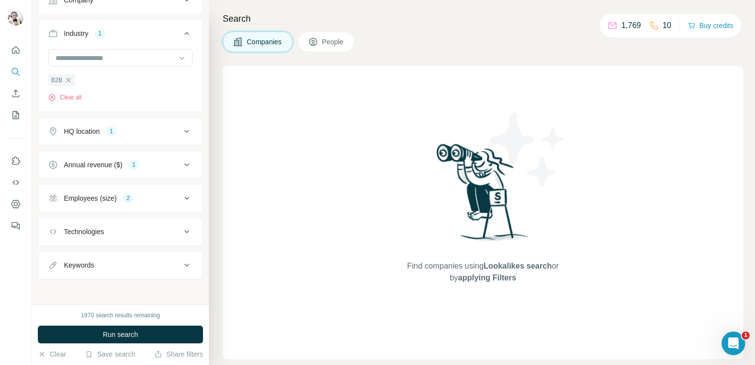
scroll to position [93, 0]
click at [181, 227] on icon at bounding box center [187, 231] width 12 height 12
click at [81, 258] on input "text" at bounding box center [120, 256] width 145 height 18
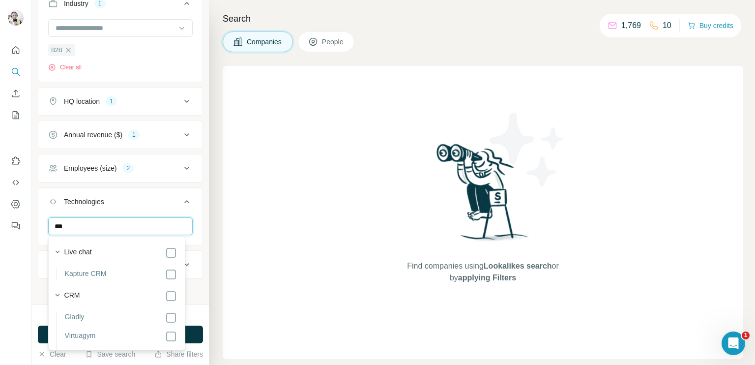
scroll to position [49, 0]
type input "***"
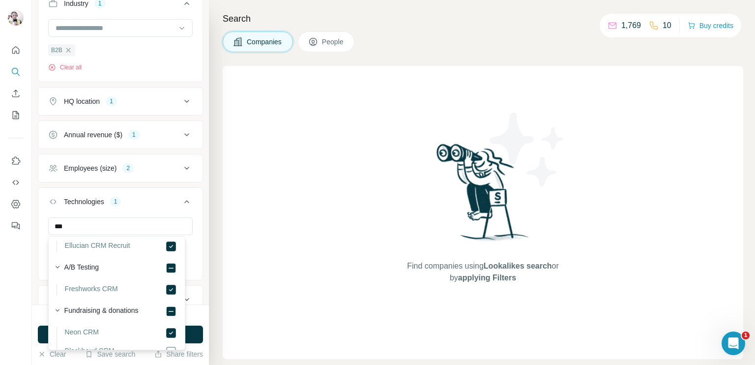
scroll to position [1076, 0]
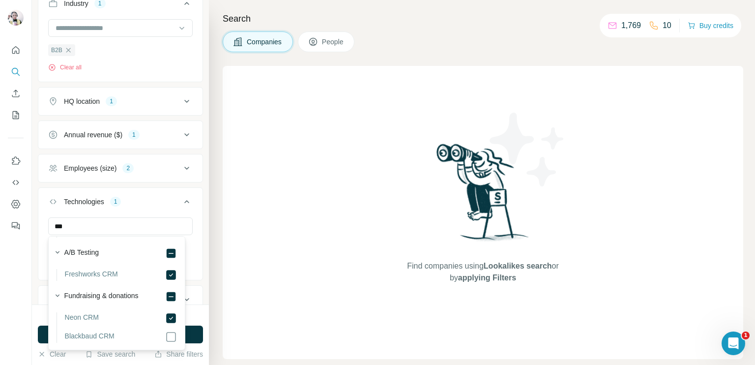
click at [181, 201] on icon at bounding box center [187, 202] width 12 height 12
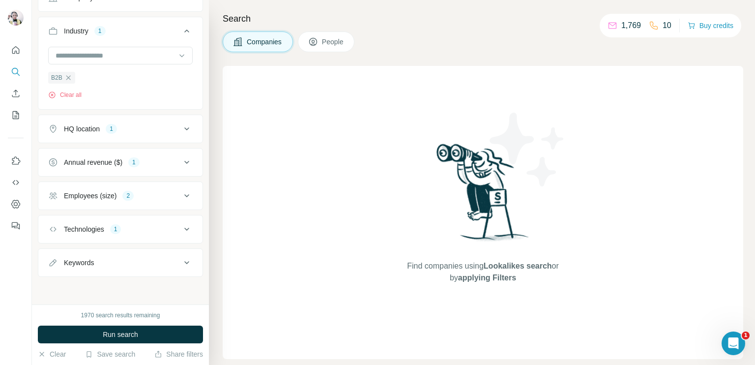
scroll to position [93, 0]
click at [119, 269] on button "Keywords" at bounding box center [120, 265] width 164 height 24
click at [114, 289] on input "text" at bounding box center [110, 289] width 125 height 18
type input "**********"
click at [180, 286] on icon "button" at bounding box center [185, 289] width 10 height 10
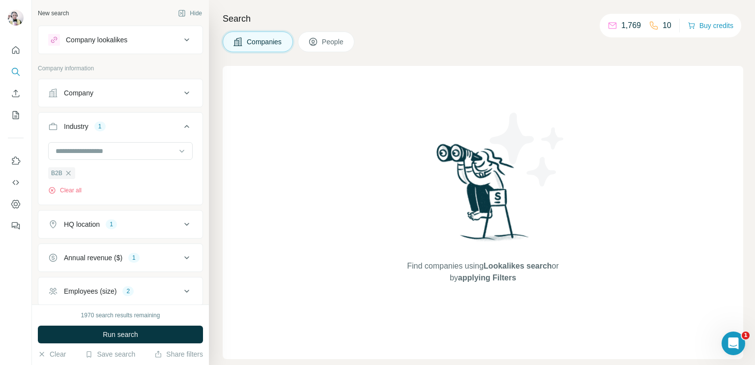
click at [333, 41] on span "People" at bounding box center [333, 42] width 23 height 10
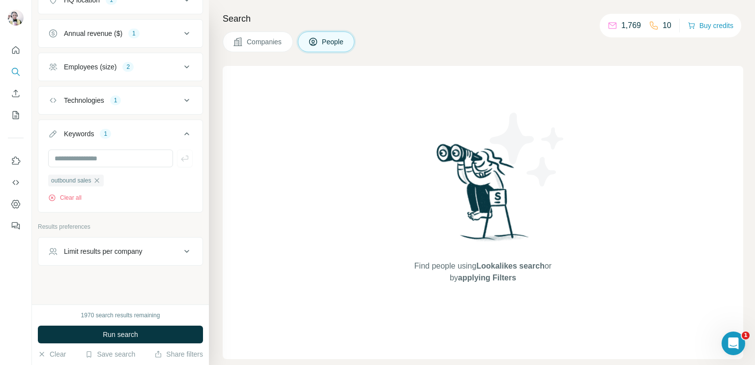
scroll to position [382, 0]
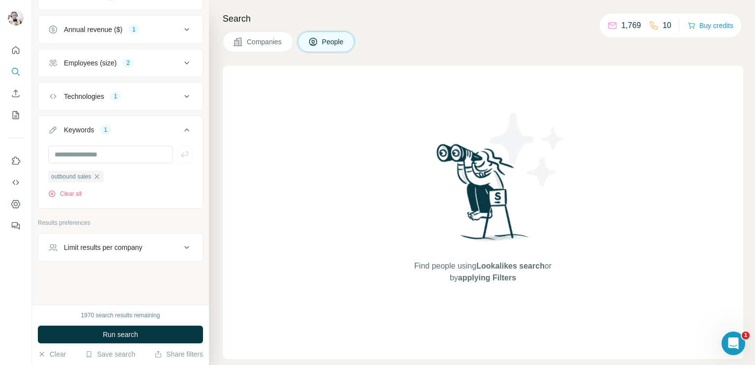
click at [139, 242] on div "Limit results per company" at bounding box center [103, 247] width 79 height 10
click at [79, 273] on input "number" at bounding box center [120, 272] width 145 height 18
type input "*"
click at [183, 247] on icon at bounding box center [187, 247] width 12 height 12
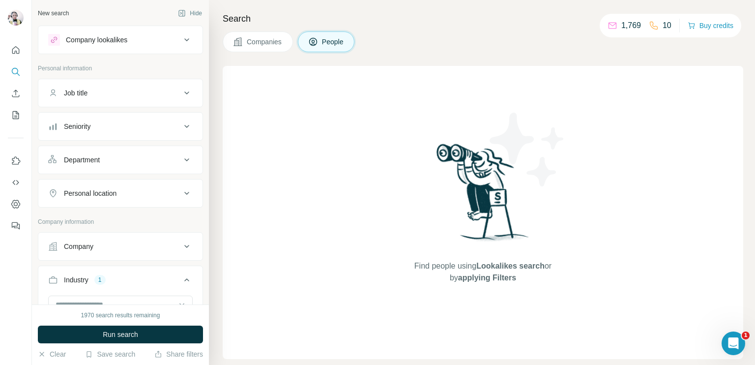
click at [116, 127] on div "Seniority" at bounding box center [114, 126] width 133 height 10
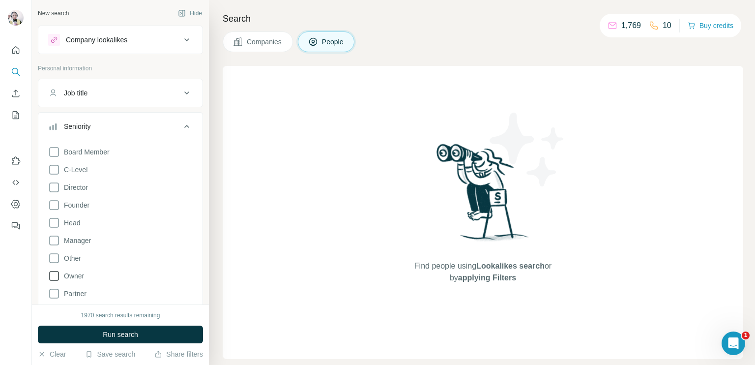
click at [54, 273] on icon at bounding box center [54, 276] width 12 height 12
click at [53, 202] on icon at bounding box center [54, 205] width 12 height 12
click at [54, 188] on icon at bounding box center [54, 187] width 12 height 12
click at [114, 335] on span "Run search" at bounding box center [120, 334] width 35 height 10
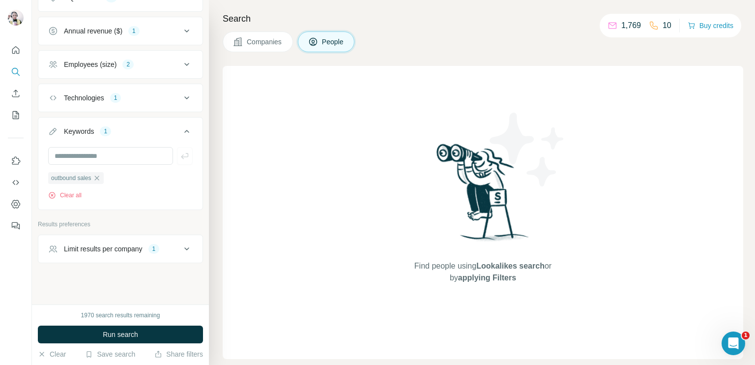
scroll to position [583, 0]
click at [101, 155] on input "text" at bounding box center [110, 155] width 125 height 18
click at [98, 173] on icon "button" at bounding box center [97, 177] width 8 height 8
click at [98, 186] on input "text" at bounding box center [110, 190] width 125 height 18
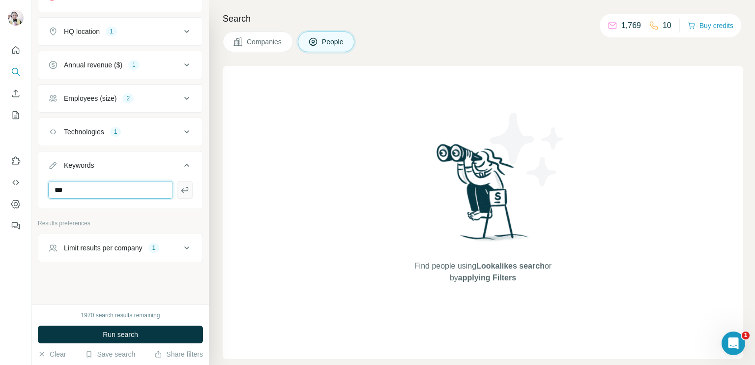
type input "***"
click at [180, 190] on icon "button" at bounding box center [185, 190] width 10 height 10
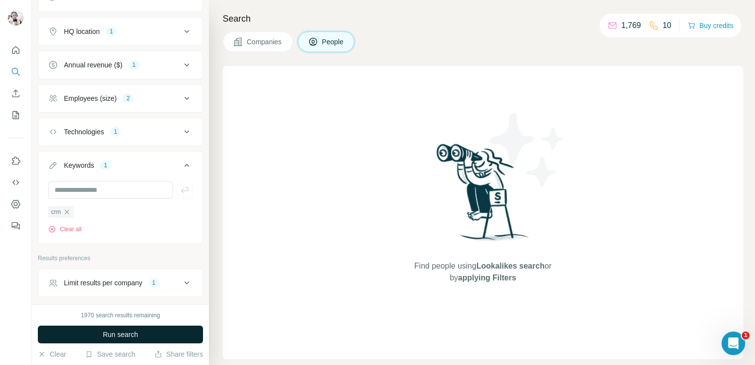
click at [146, 336] on button "Run search" at bounding box center [120, 335] width 165 height 18
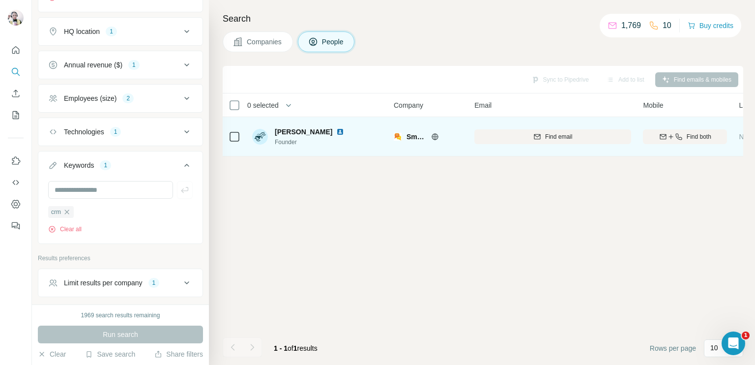
click at [434, 136] on icon at bounding box center [435, 137] width 8 height 8
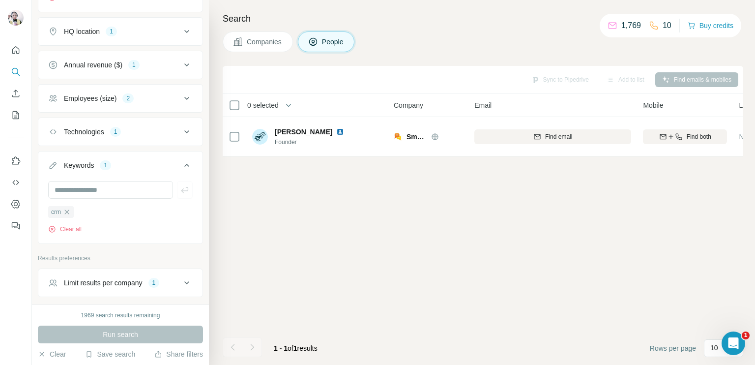
scroll to position [583, 0]
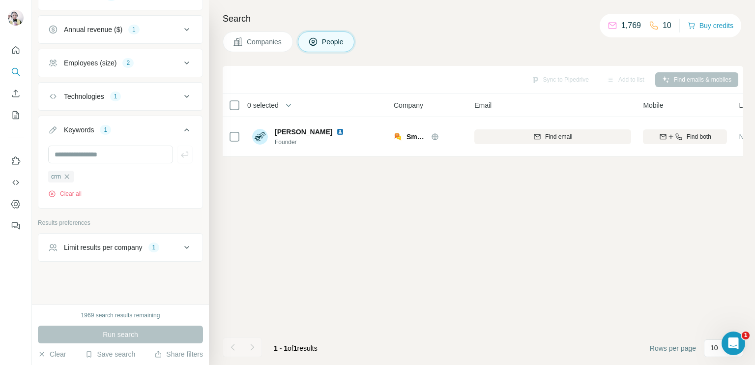
click at [181, 96] on icon at bounding box center [187, 96] width 12 height 12
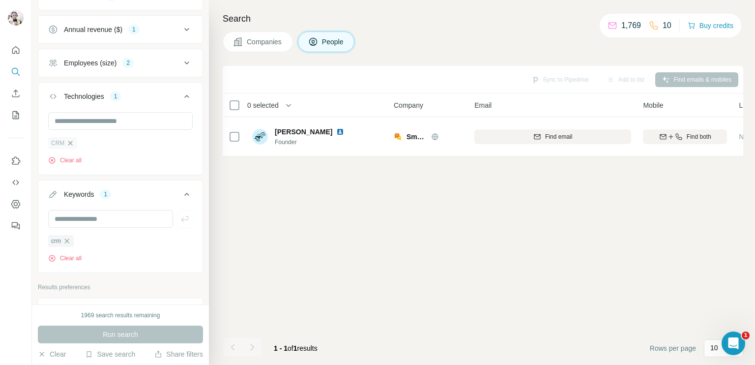
click at [71, 145] on icon "button" at bounding box center [70, 143] width 8 height 8
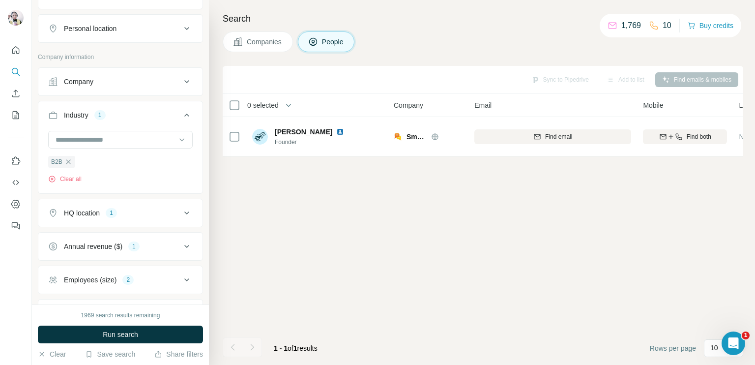
scroll to position [337, 0]
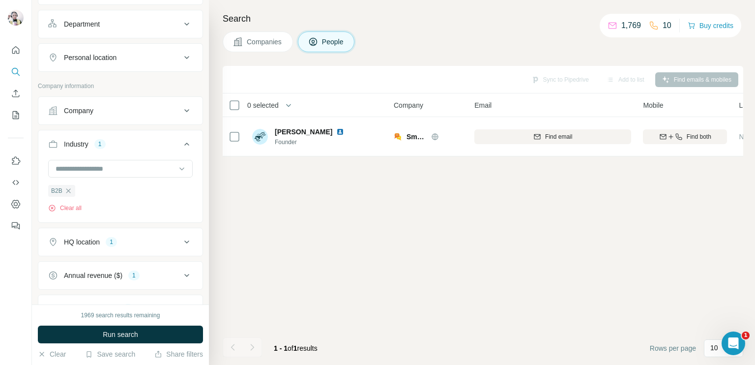
click at [152, 331] on button "Run search" at bounding box center [120, 335] width 165 height 18
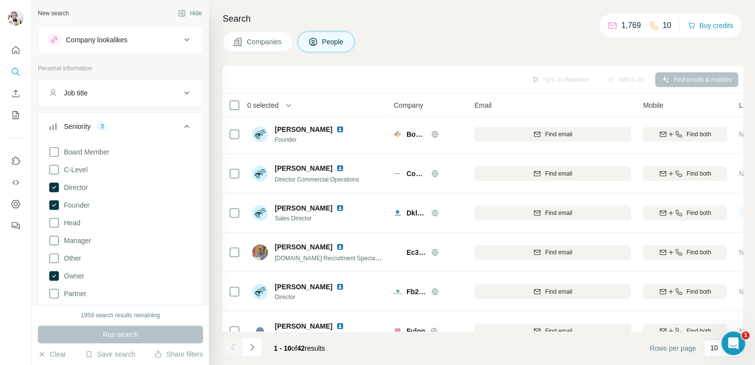
scroll to position [0, 0]
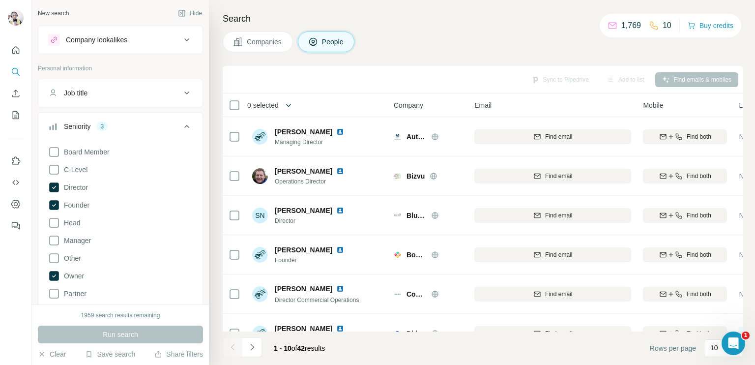
click at [290, 106] on icon "button" at bounding box center [289, 105] width 10 height 10
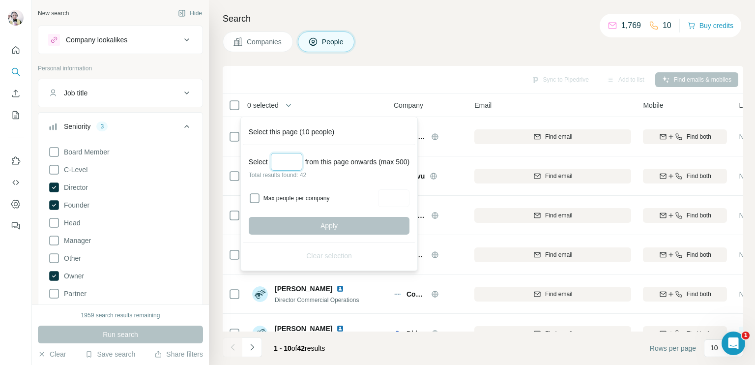
click at [286, 159] on input "Select a number (up to 500)" at bounding box center [286, 162] width 31 height 18
type input "**"
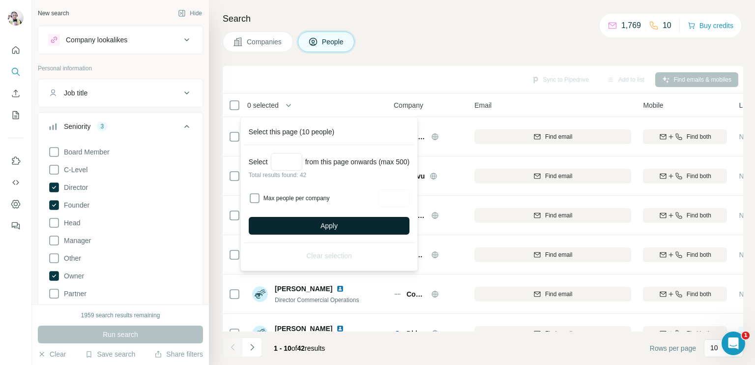
click at [378, 222] on button "Apply" at bounding box center [329, 226] width 161 height 18
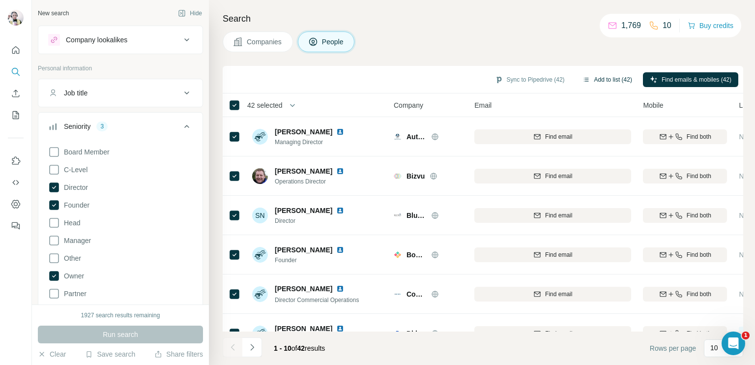
click at [602, 77] on button "Add to list (42)" at bounding box center [607, 79] width 63 height 15
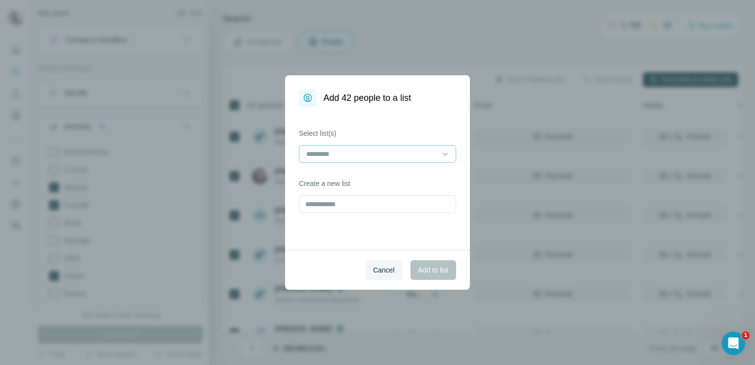
click at [319, 156] on input at bounding box center [371, 154] width 133 height 11
type input "*"
type input "**********"
click at [350, 205] on input "text" at bounding box center [377, 204] width 157 height 18
type input "**********"
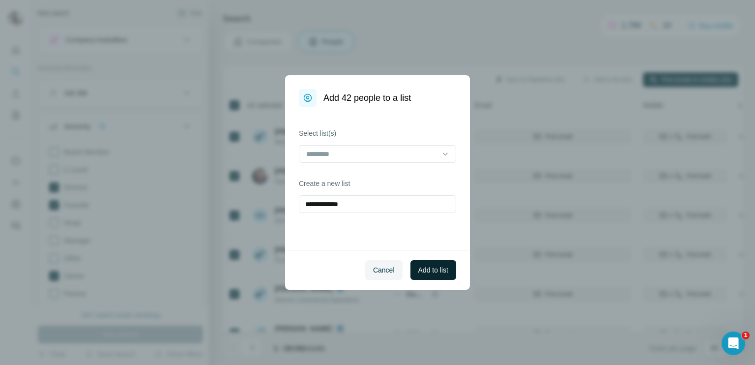
click at [419, 261] on button "Add to list" at bounding box center [434, 270] width 46 height 20
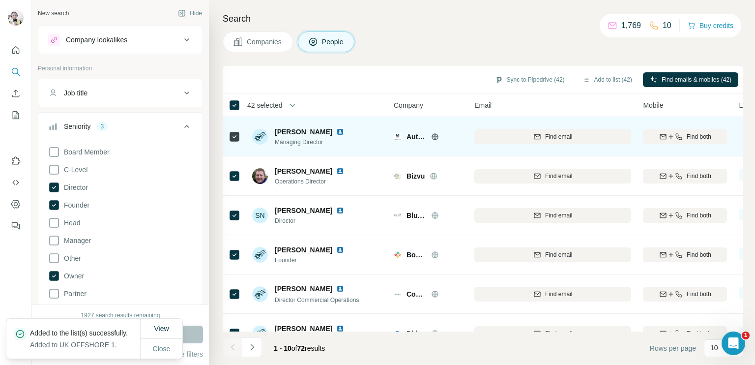
click at [434, 137] on icon at bounding box center [435, 136] width 2 height 6
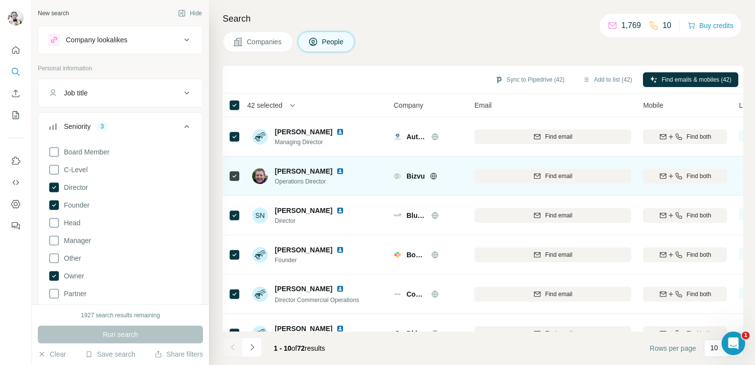
click at [433, 175] on icon at bounding box center [434, 176] width 8 height 8
click at [677, 173] on icon "button" at bounding box center [679, 176] width 6 height 6
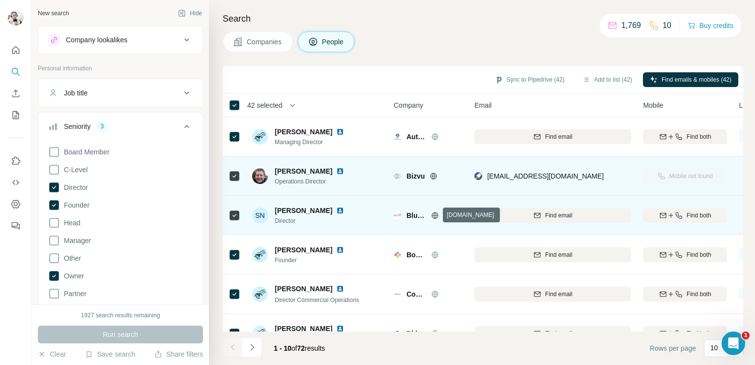
click at [436, 217] on icon at bounding box center [435, 215] width 8 height 8
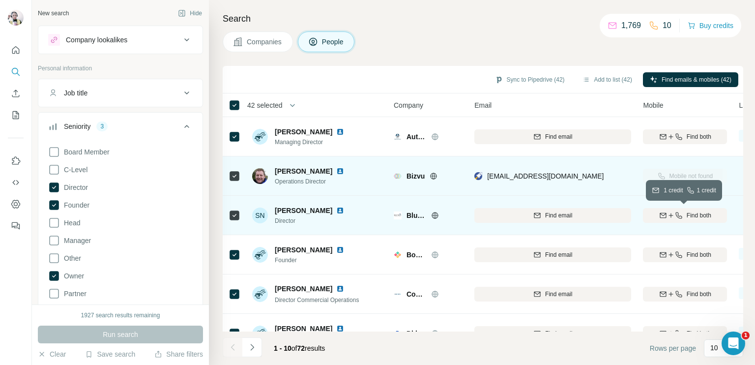
click at [664, 213] on icon "button" at bounding box center [663, 214] width 6 height 3
click at [295, 107] on icon "button" at bounding box center [293, 105] width 10 height 10
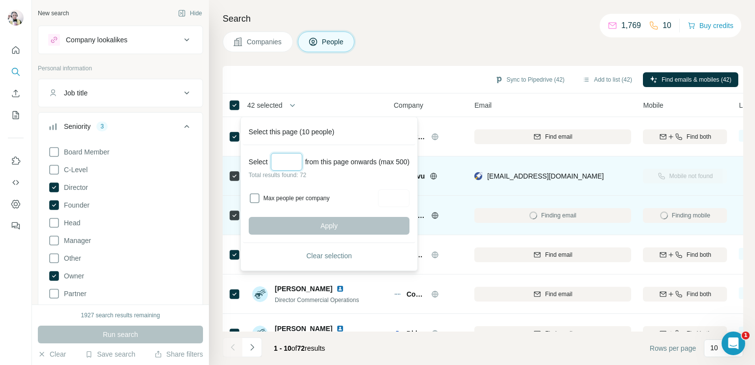
click at [291, 165] on input "Select a number (up to 500)" at bounding box center [286, 162] width 31 height 18
type input "**"
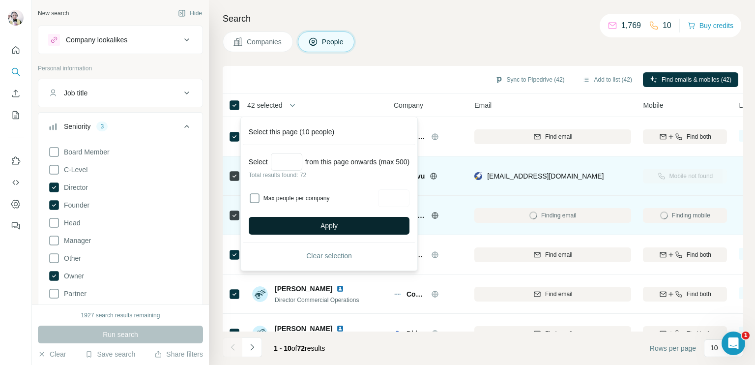
click at [319, 229] on button "Apply" at bounding box center [329, 226] width 161 height 18
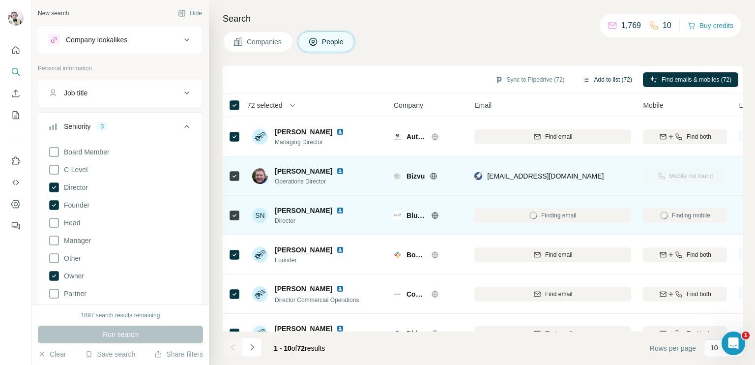
click at [608, 73] on button "Add to list (72)" at bounding box center [607, 79] width 63 height 15
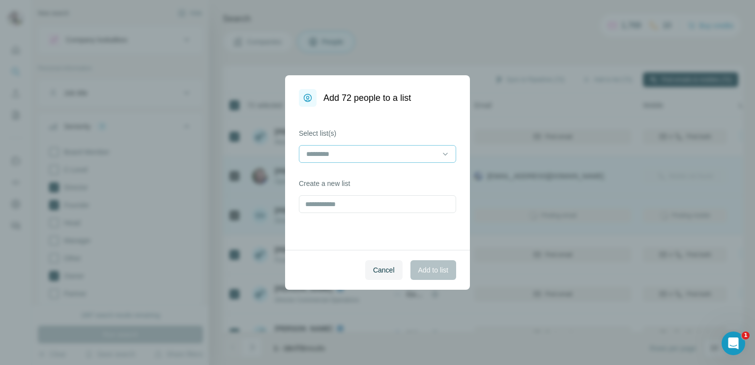
click at [346, 157] on input at bounding box center [371, 154] width 133 height 11
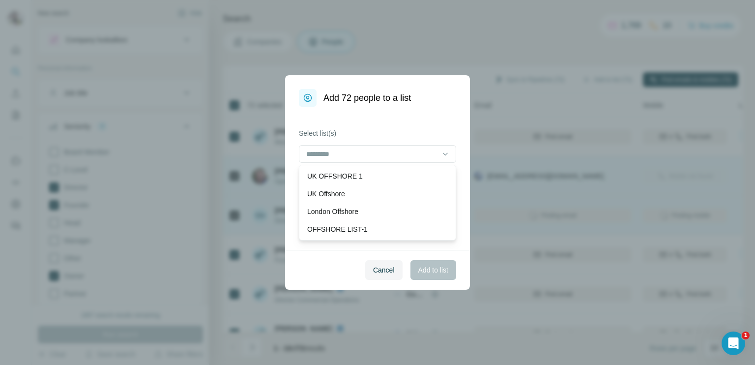
click at [334, 261] on div "Cancel Add to list" at bounding box center [377, 270] width 185 height 40
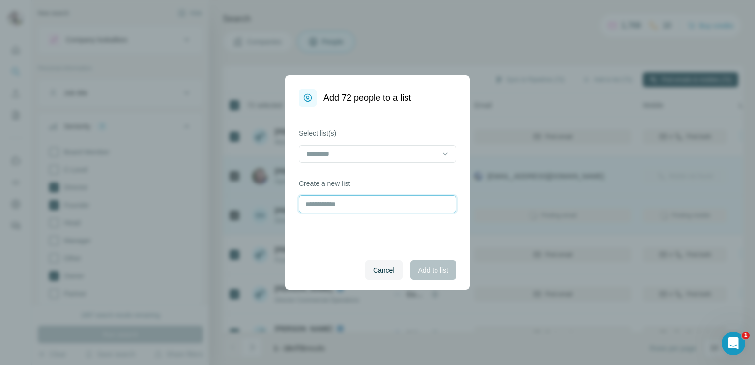
click at [327, 206] on input "text" at bounding box center [377, 204] width 157 height 18
type input "**********"
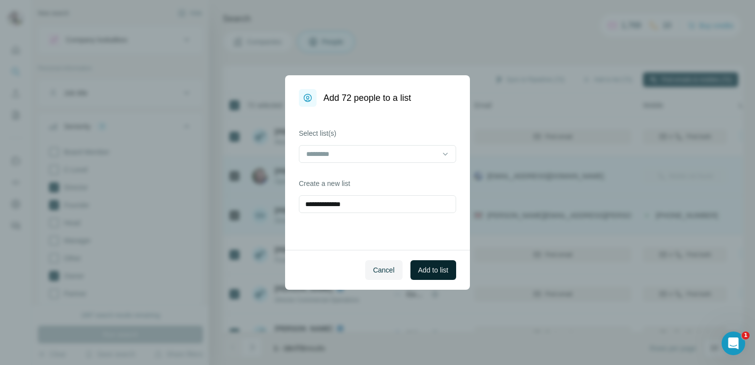
click at [421, 275] on span "Add to list" at bounding box center [433, 270] width 30 height 10
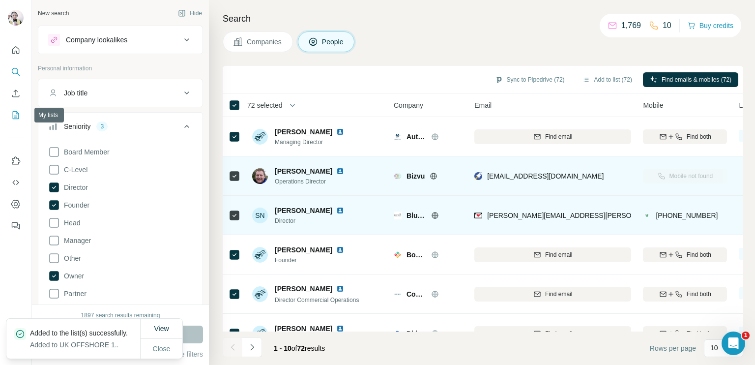
click at [13, 116] on icon "My lists" at bounding box center [16, 115] width 10 height 10
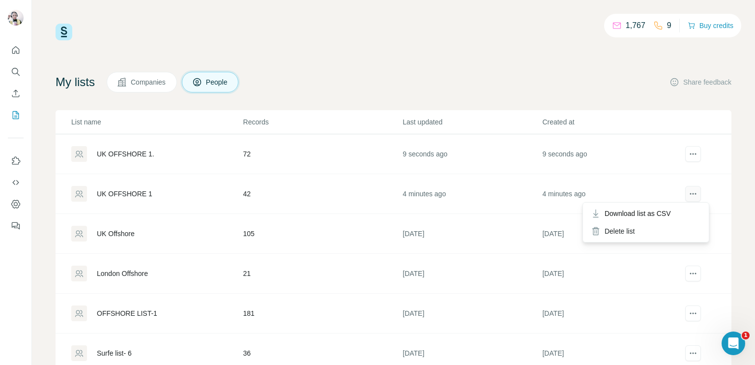
click at [688, 194] on icon "actions" at bounding box center [693, 194] width 10 height 10
click at [621, 230] on div "Delete list" at bounding box center [646, 231] width 122 height 18
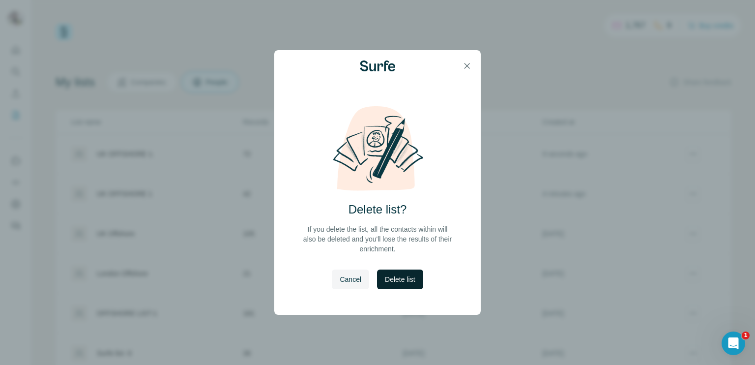
click at [397, 280] on span "Delete list" at bounding box center [400, 279] width 30 height 10
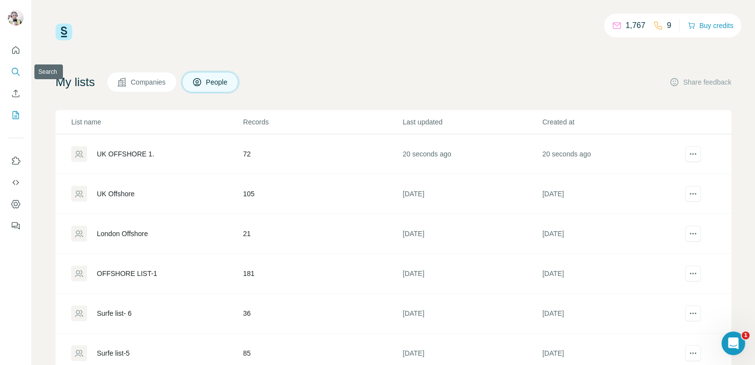
click at [17, 73] on icon "Search" at bounding box center [18, 74] width 3 height 3
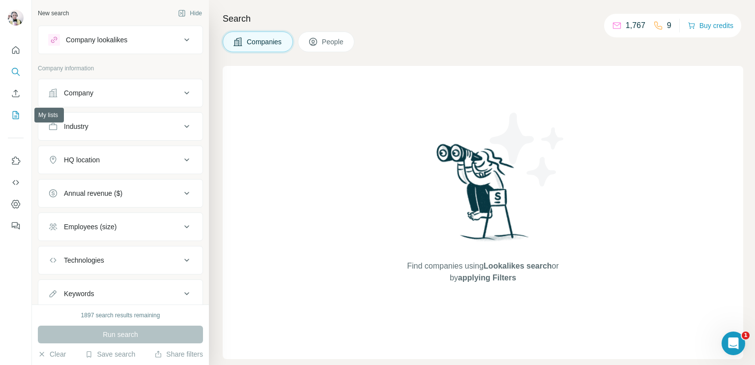
click at [18, 120] on button "My lists" at bounding box center [16, 115] width 16 height 18
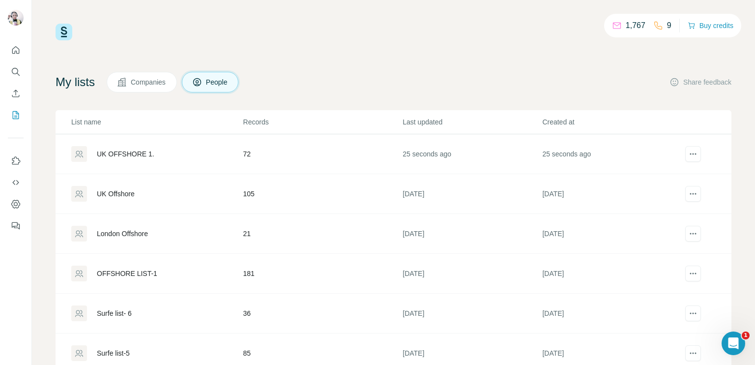
click at [153, 156] on div "UK OFFSHORE 1." at bounding box center [156, 154] width 171 height 16
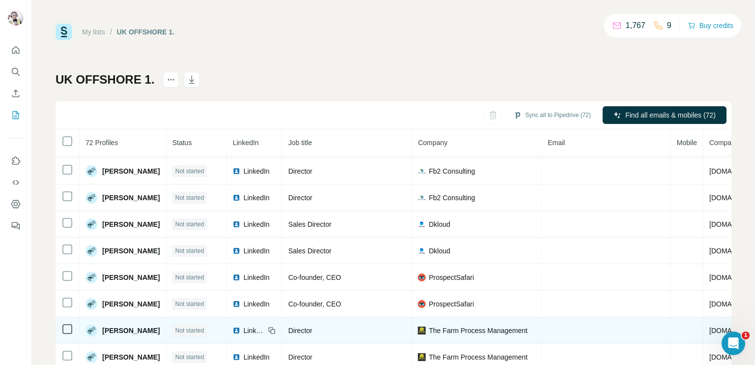
scroll to position [295, 0]
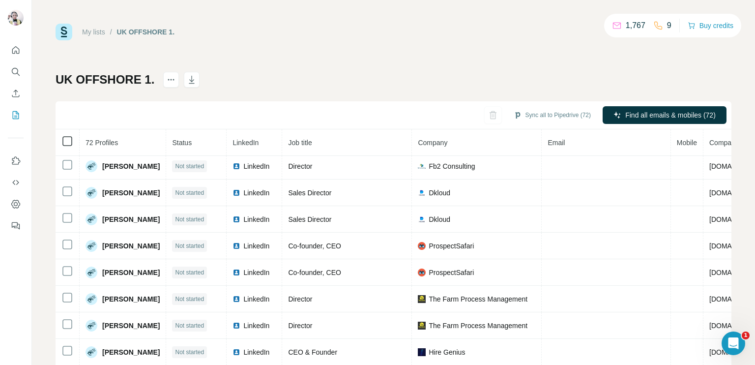
click at [72, 142] on icon at bounding box center [67, 141] width 12 height 12
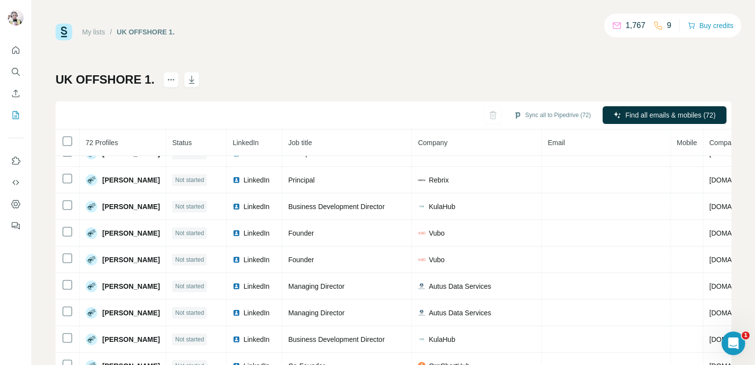
scroll to position [0, 0]
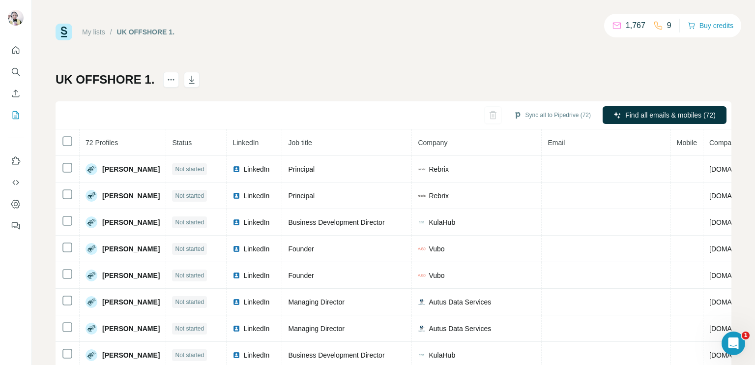
click at [105, 137] on th "72 Profiles" at bounding box center [123, 142] width 87 height 27
click at [105, 144] on span "72 Profiles" at bounding box center [102, 143] width 32 height 8
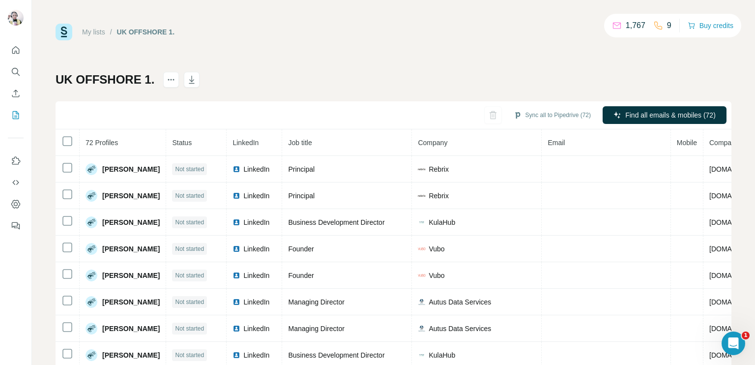
click at [120, 88] on div "UK OFFSHORE 1. Sync all to Pipedrive (72) Find all emails & mobiles (72) 72 Pro…" at bounding box center [394, 230] width 676 height 317
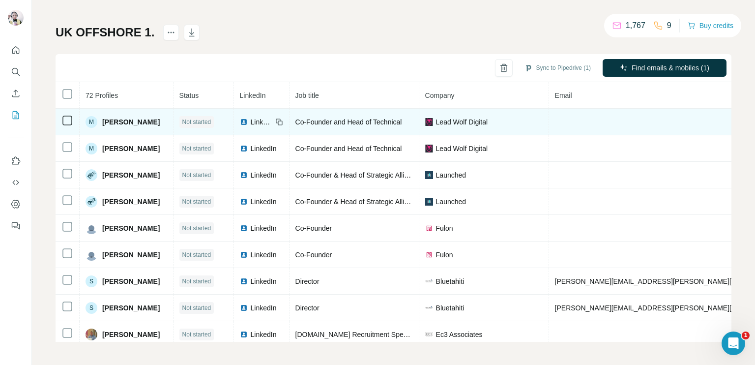
scroll to position [1670, 0]
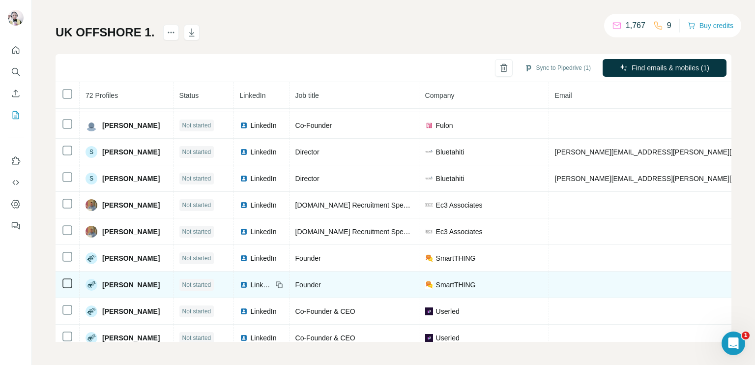
click at [441, 280] on span "SmartTHING" at bounding box center [456, 285] width 40 height 10
click at [256, 280] on span "LinkedIn" at bounding box center [262, 285] width 22 height 10
